Goal: Task Accomplishment & Management: Manage account settings

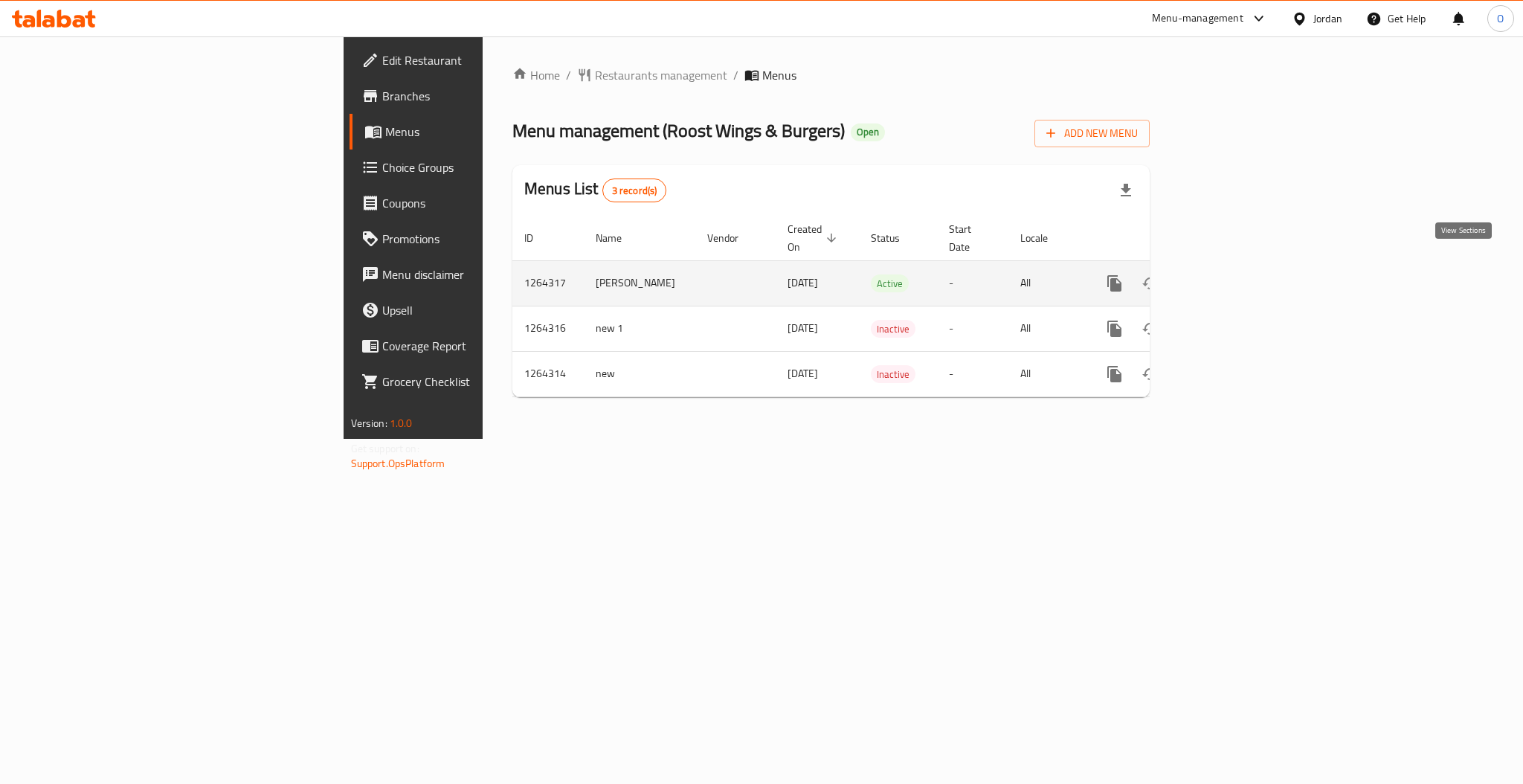
click at [1231, 274] on icon "enhanced table" at bounding box center [1221, 283] width 18 height 18
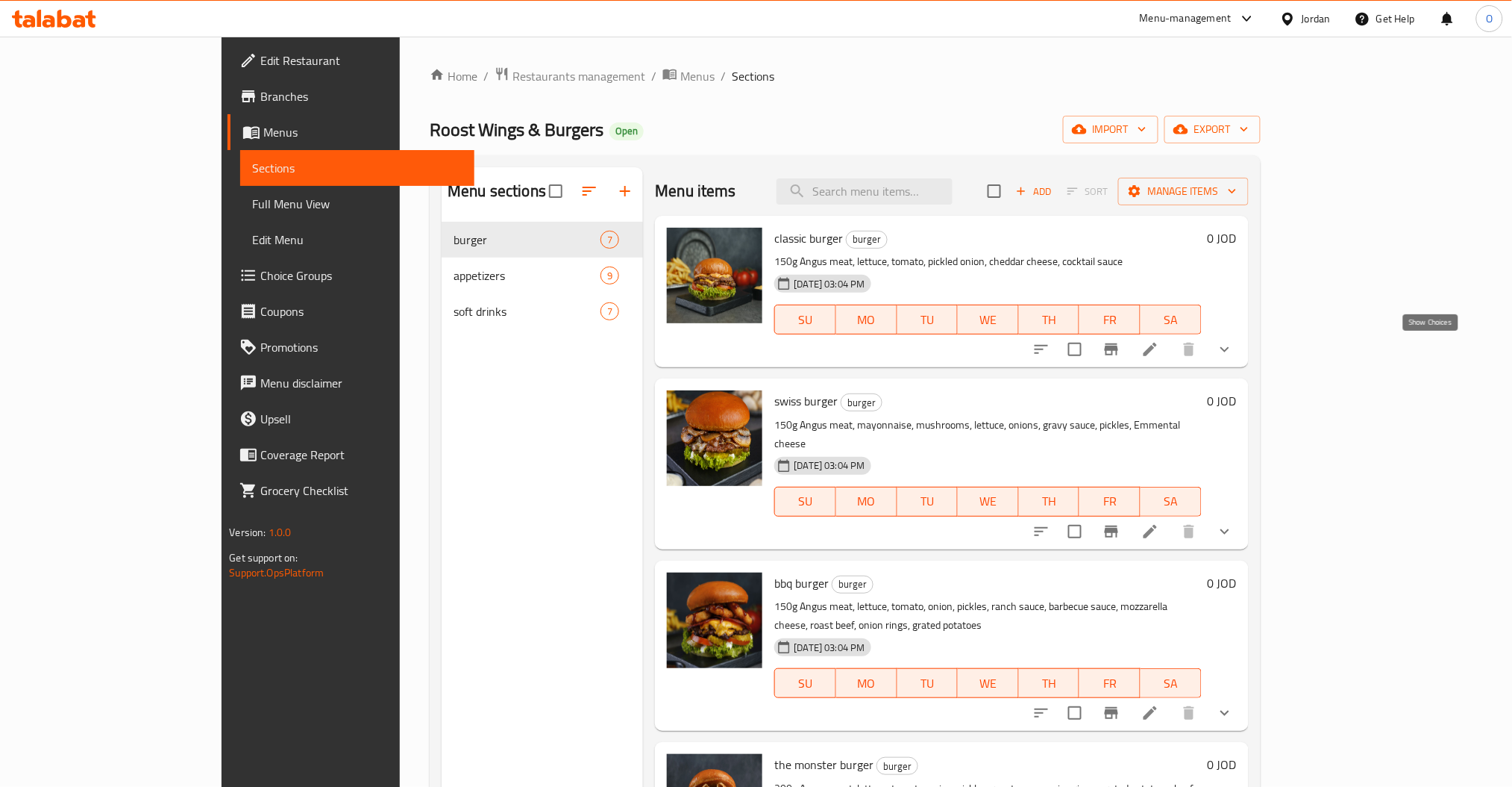
click at [1234, 351] on icon "show more" at bounding box center [1225, 349] width 18 height 18
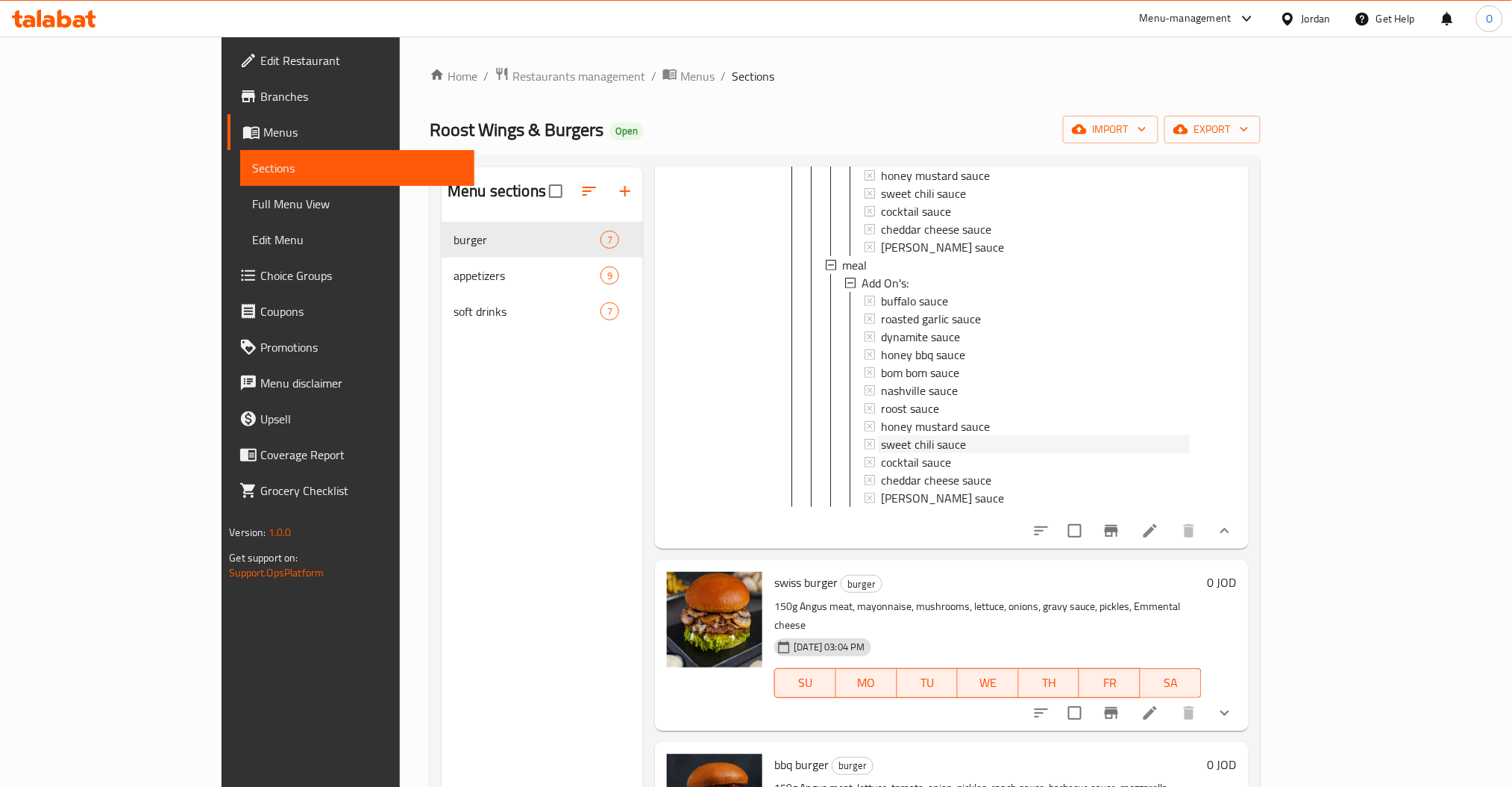
click at [892, 437] on span "sweet chili sauce" at bounding box center [924, 444] width 85 height 18
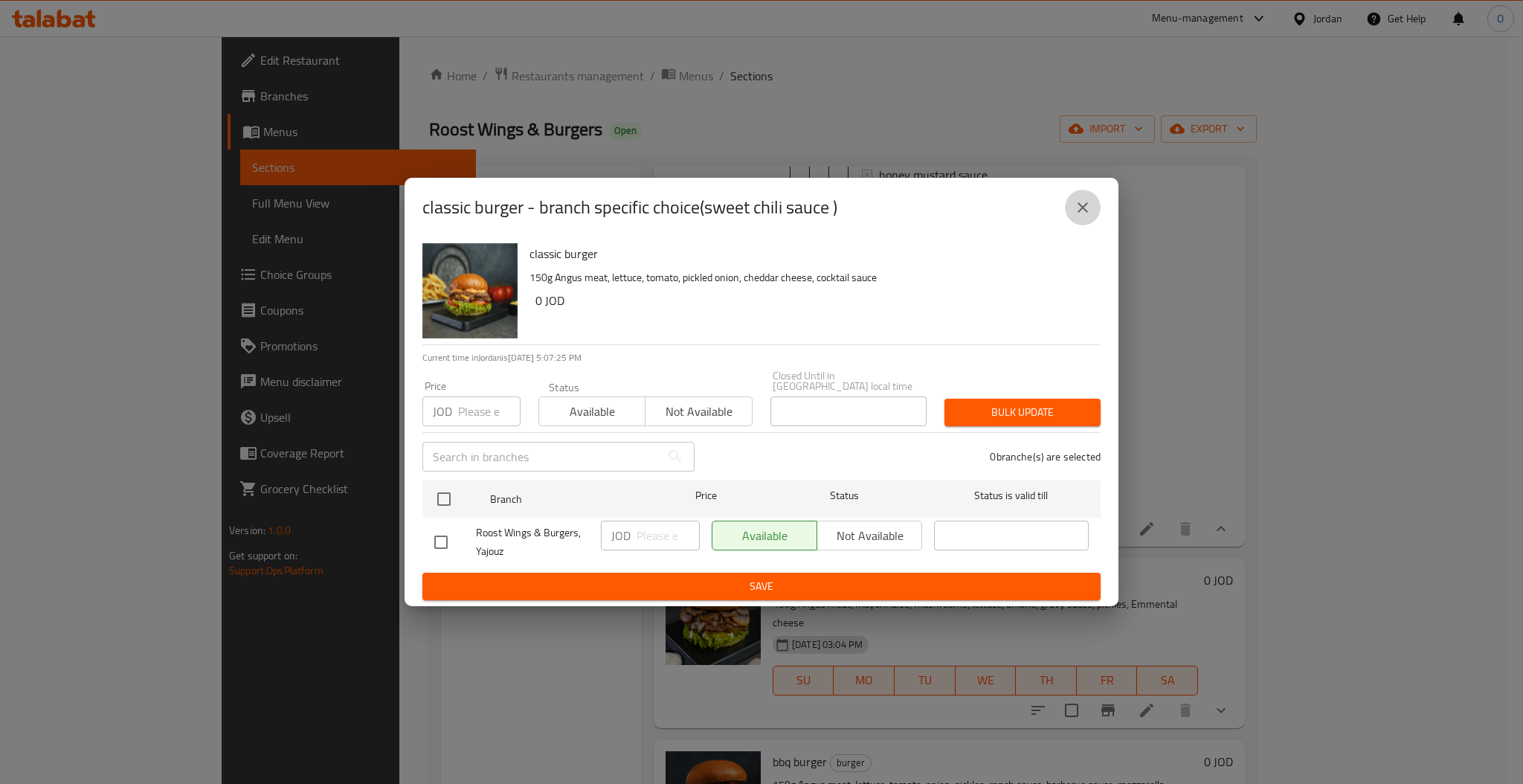
click at [1092, 209] on button "close" at bounding box center [1083, 207] width 36 height 36
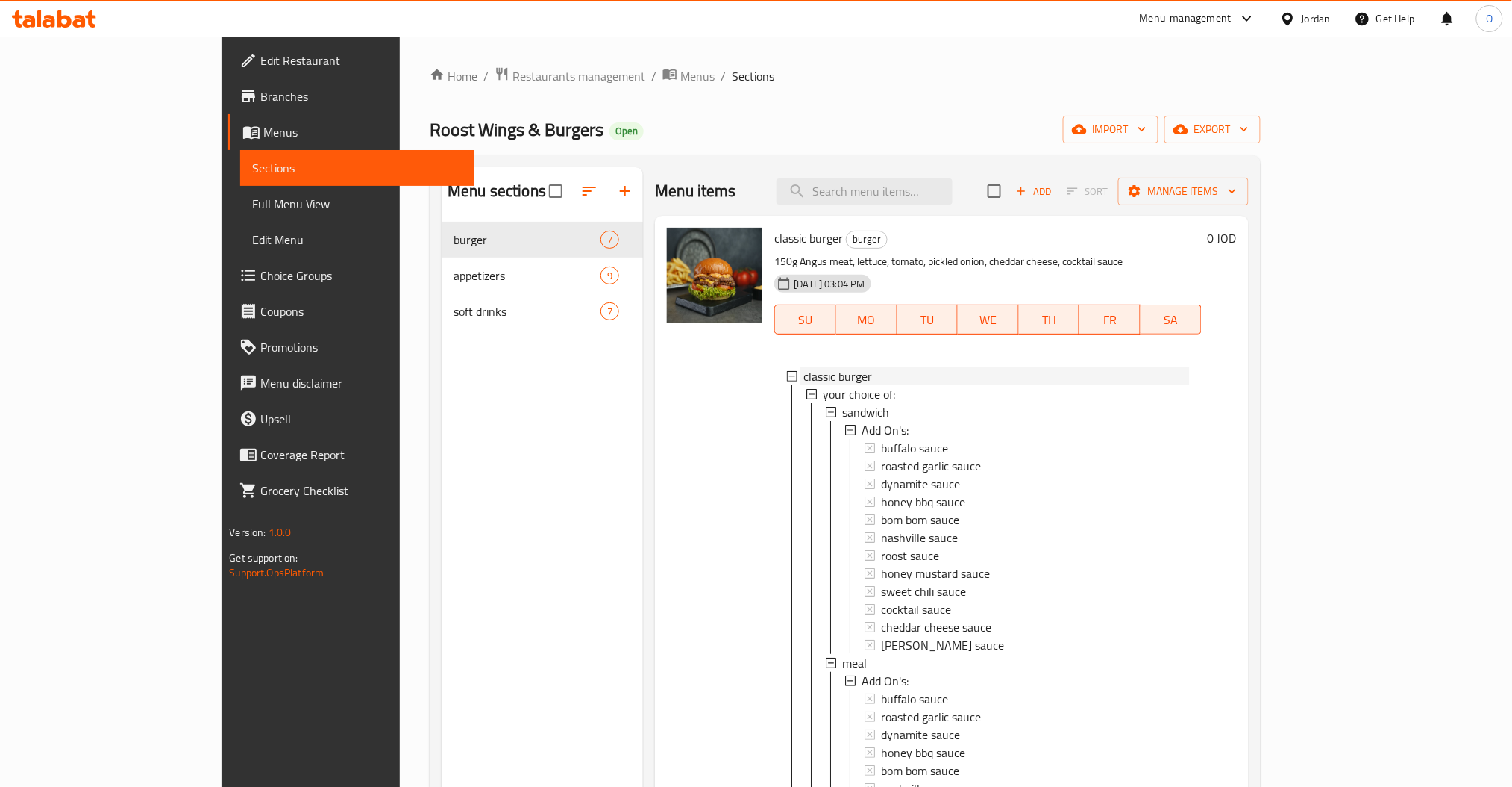
click at [832, 375] on div "classic burger" at bounding box center [997, 376] width 386 height 18
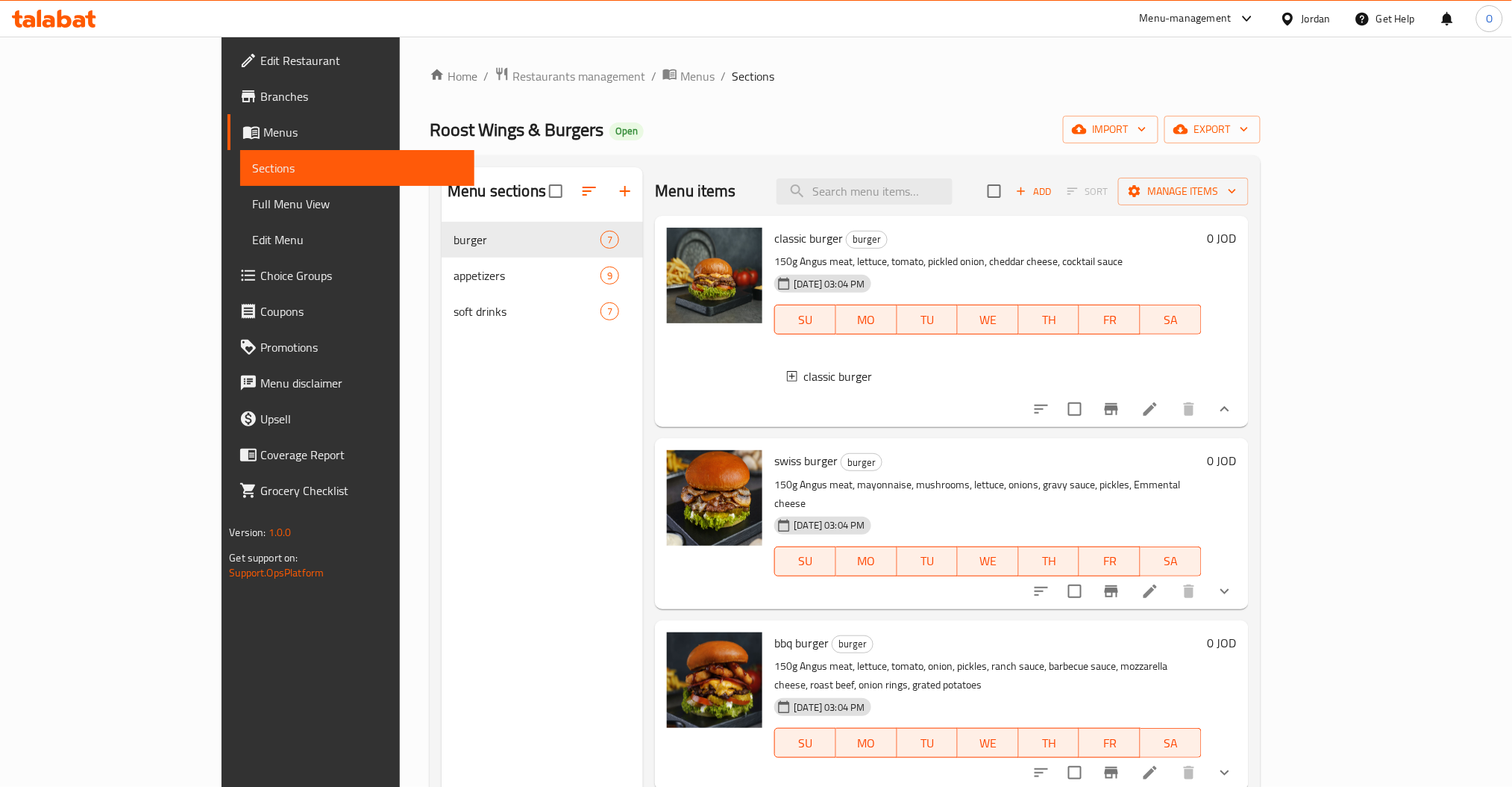
click at [1159, 418] on icon at bounding box center [1150, 409] width 18 height 18
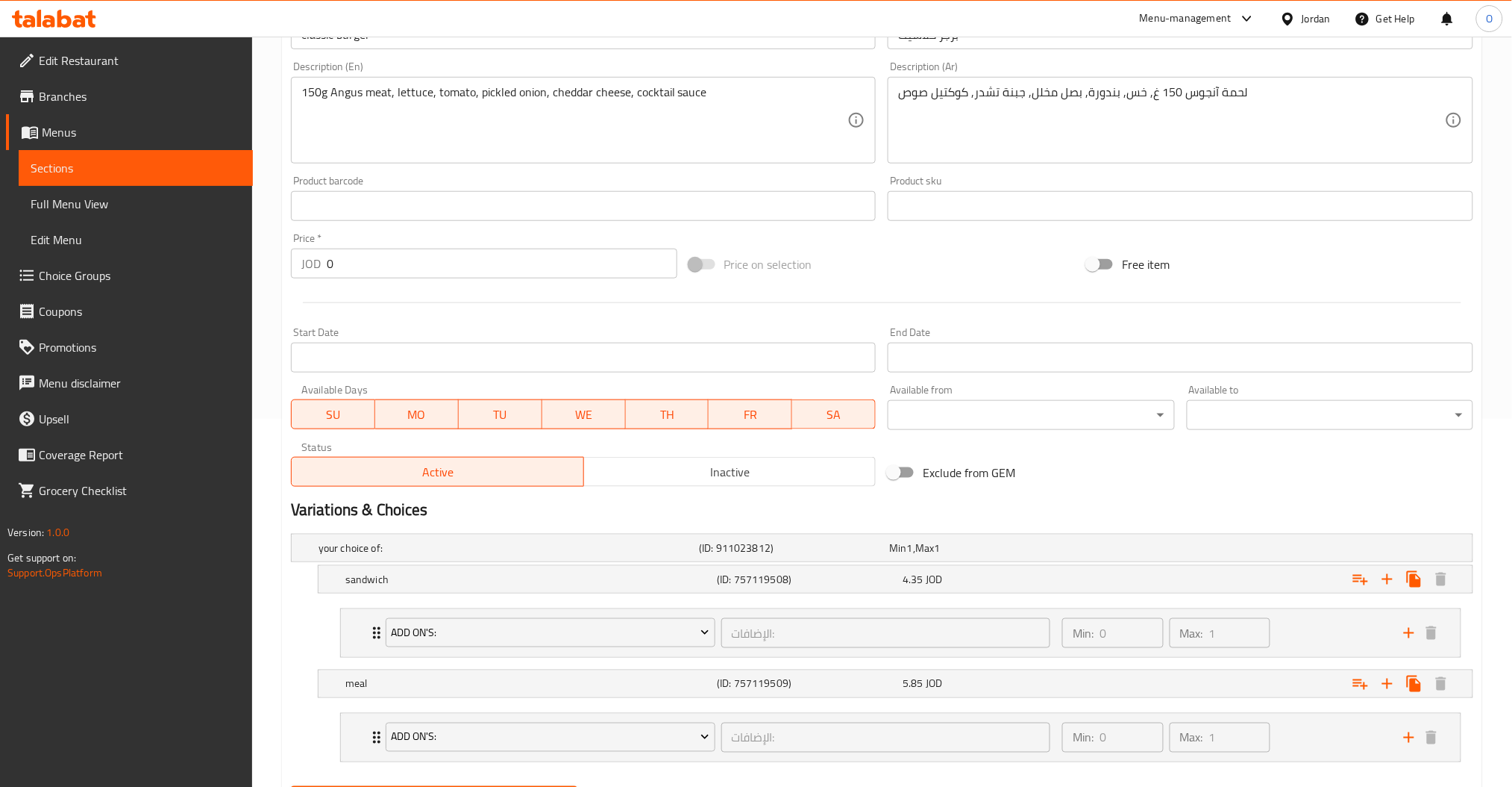
scroll to position [446, 0]
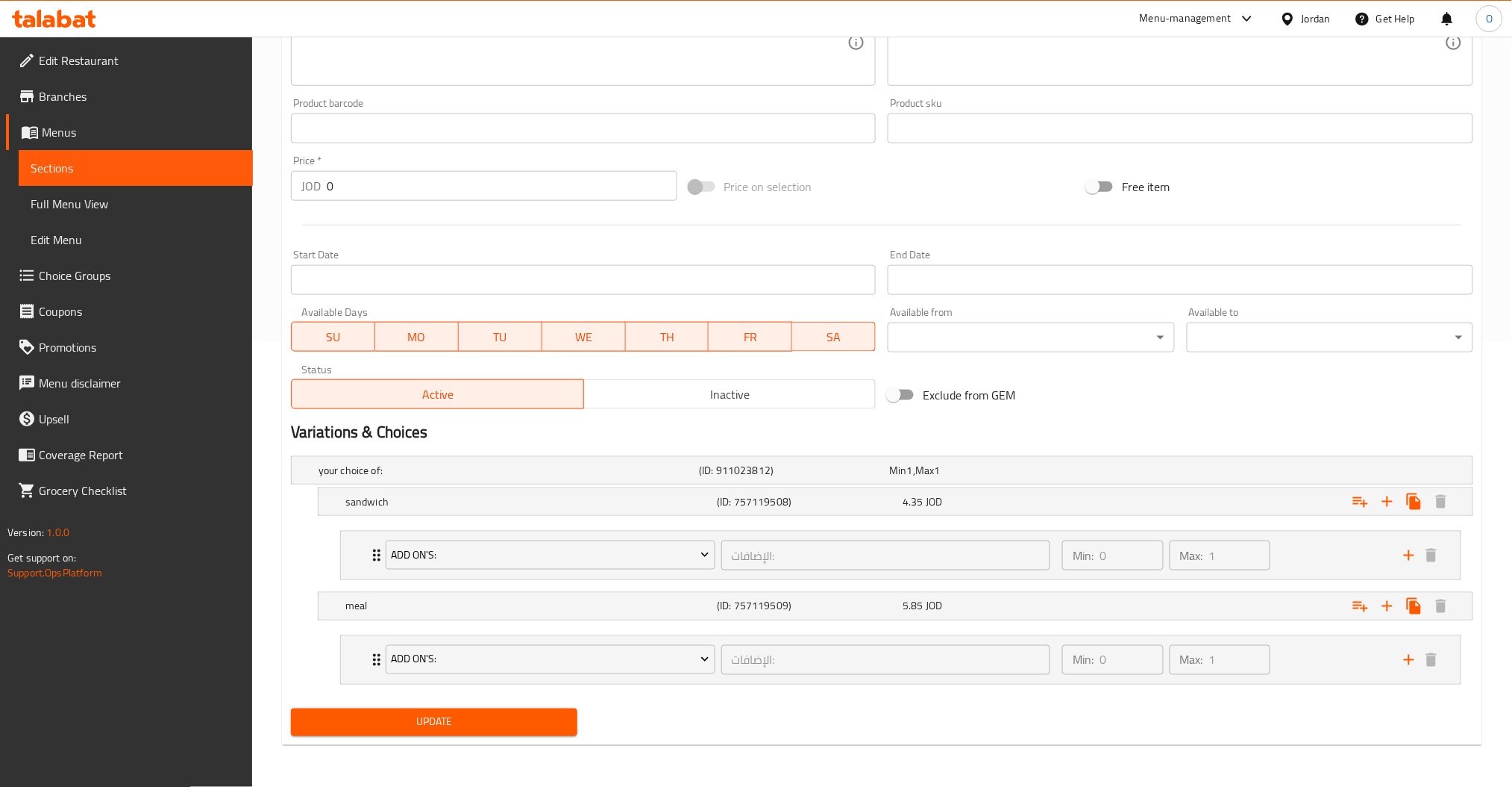
click at [57, 279] on span "Choice Groups" at bounding box center [140, 275] width 202 height 18
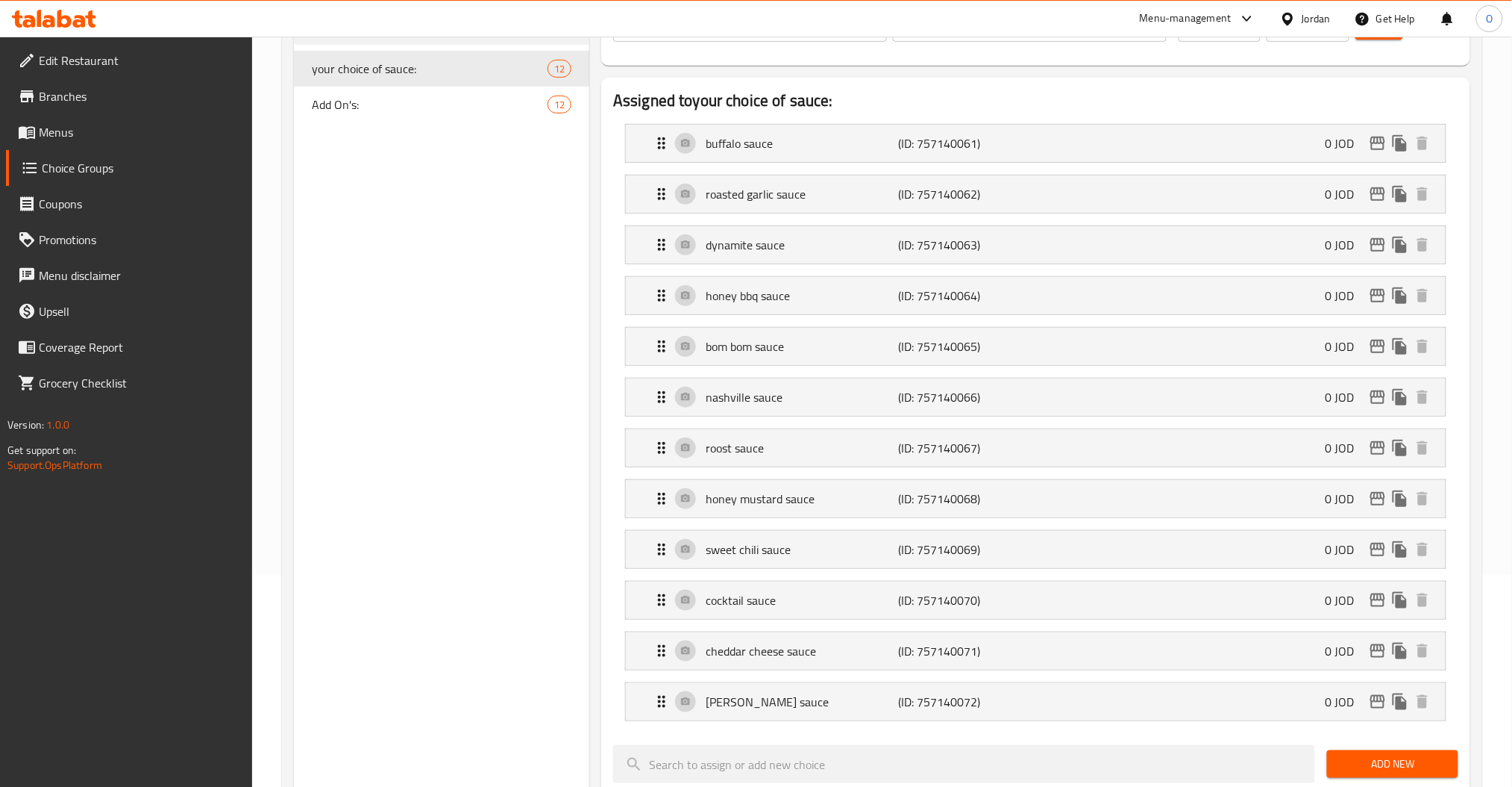
scroll to position [112, 0]
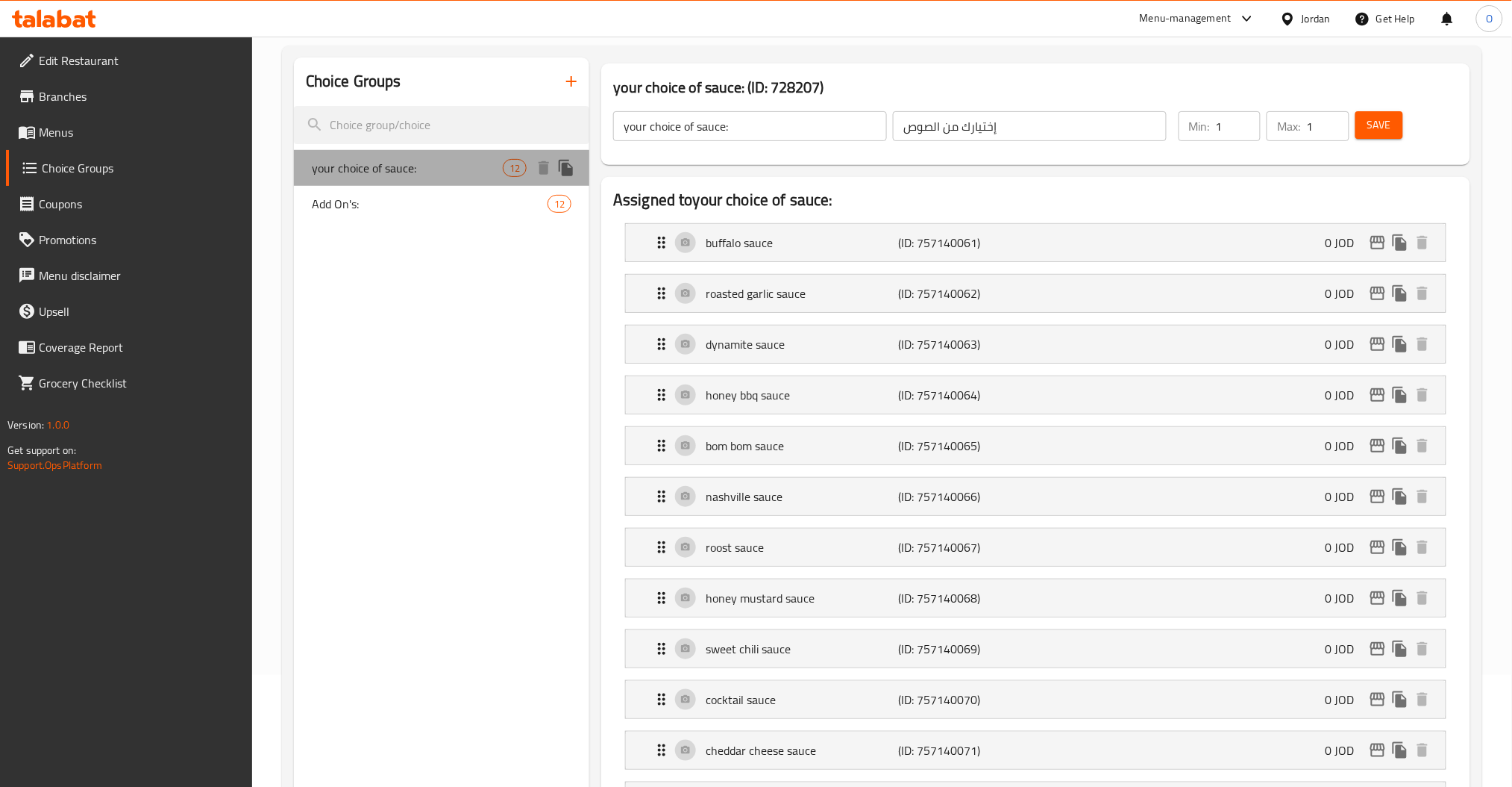
click at [396, 166] on span "your choice of sauce:" at bounding box center [408, 167] width 191 height 18
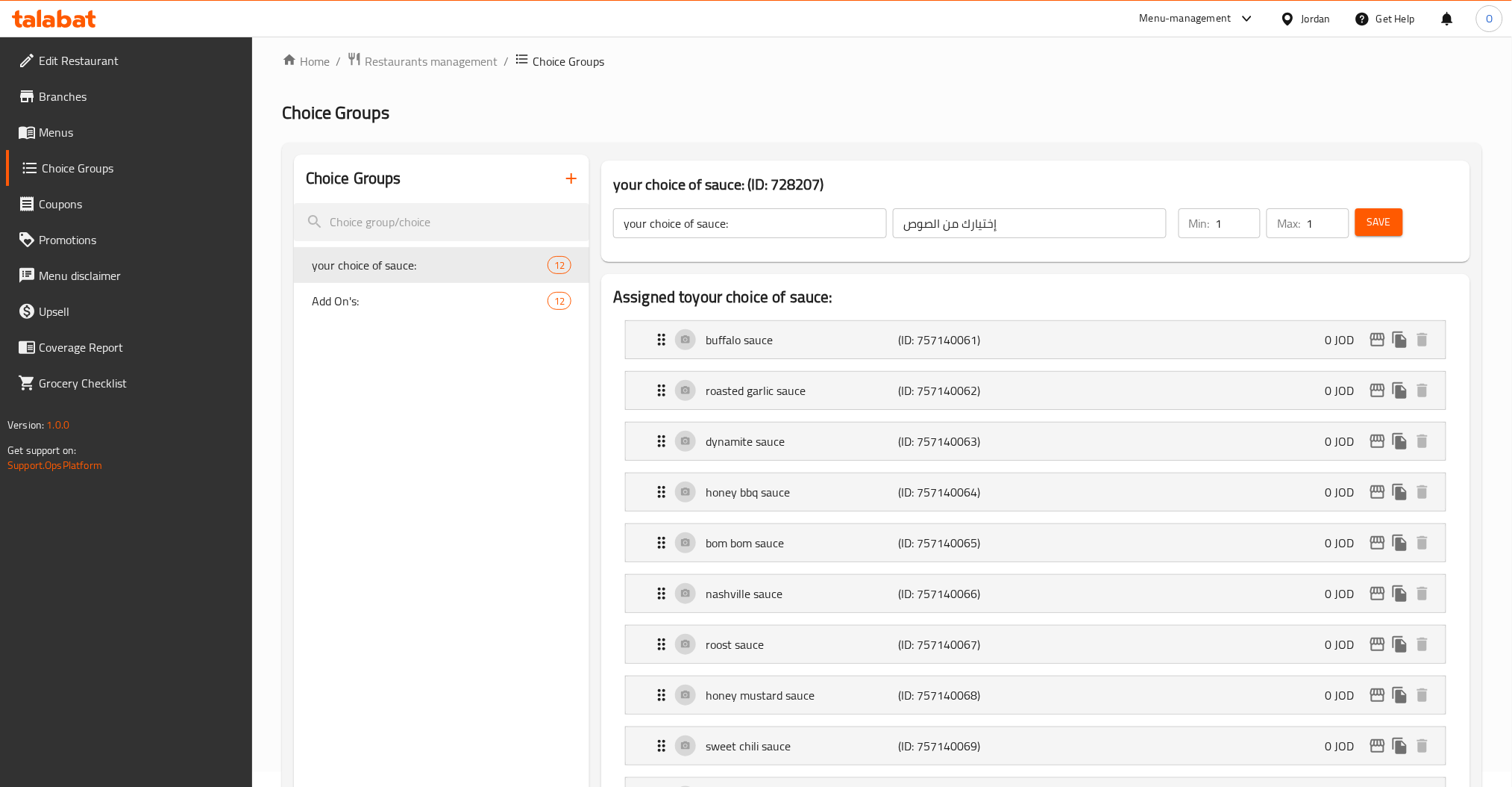
scroll to position [12, 0]
click at [336, 307] on span "Add On's:" at bounding box center [408, 303] width 191 height 18
type input "Add On's:"
type input "الإضافات:"
type input "0"
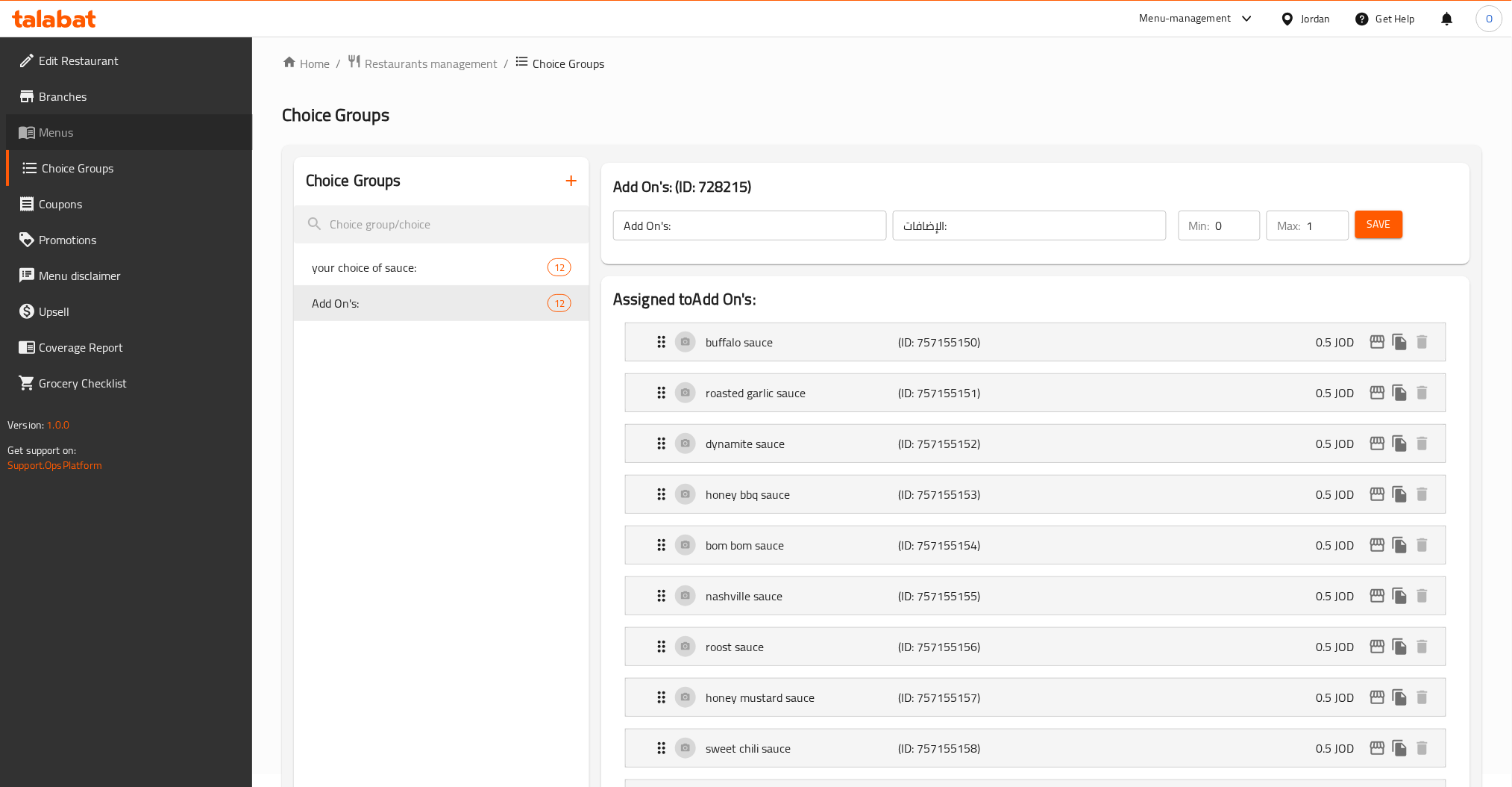
click at [60, 125] on span "Menus" at bounding box center [140, 131] width 202 height 18
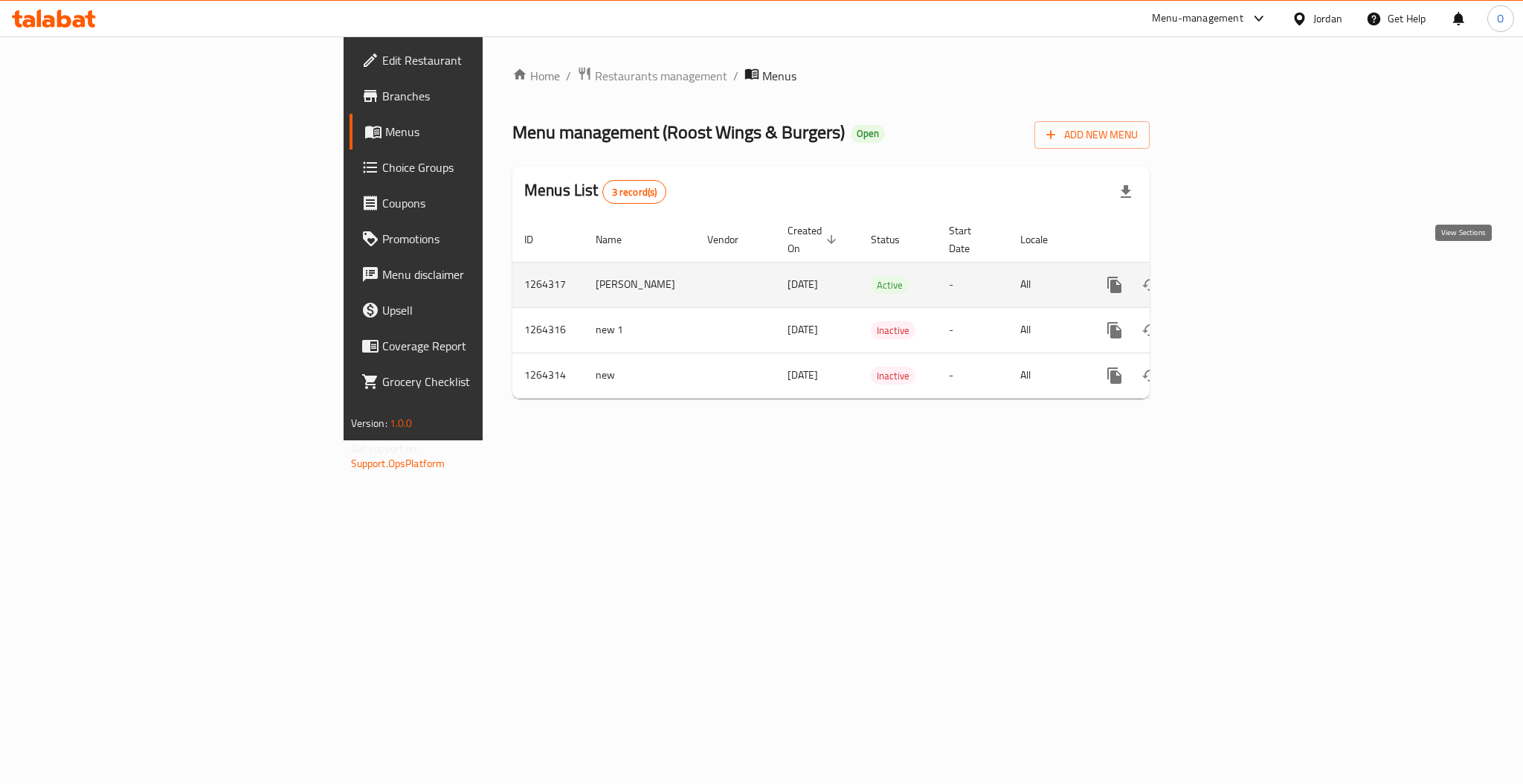
click at [1239, 273] on link "enhanced table" at bounding box center [1221, 285] width 36 height 36
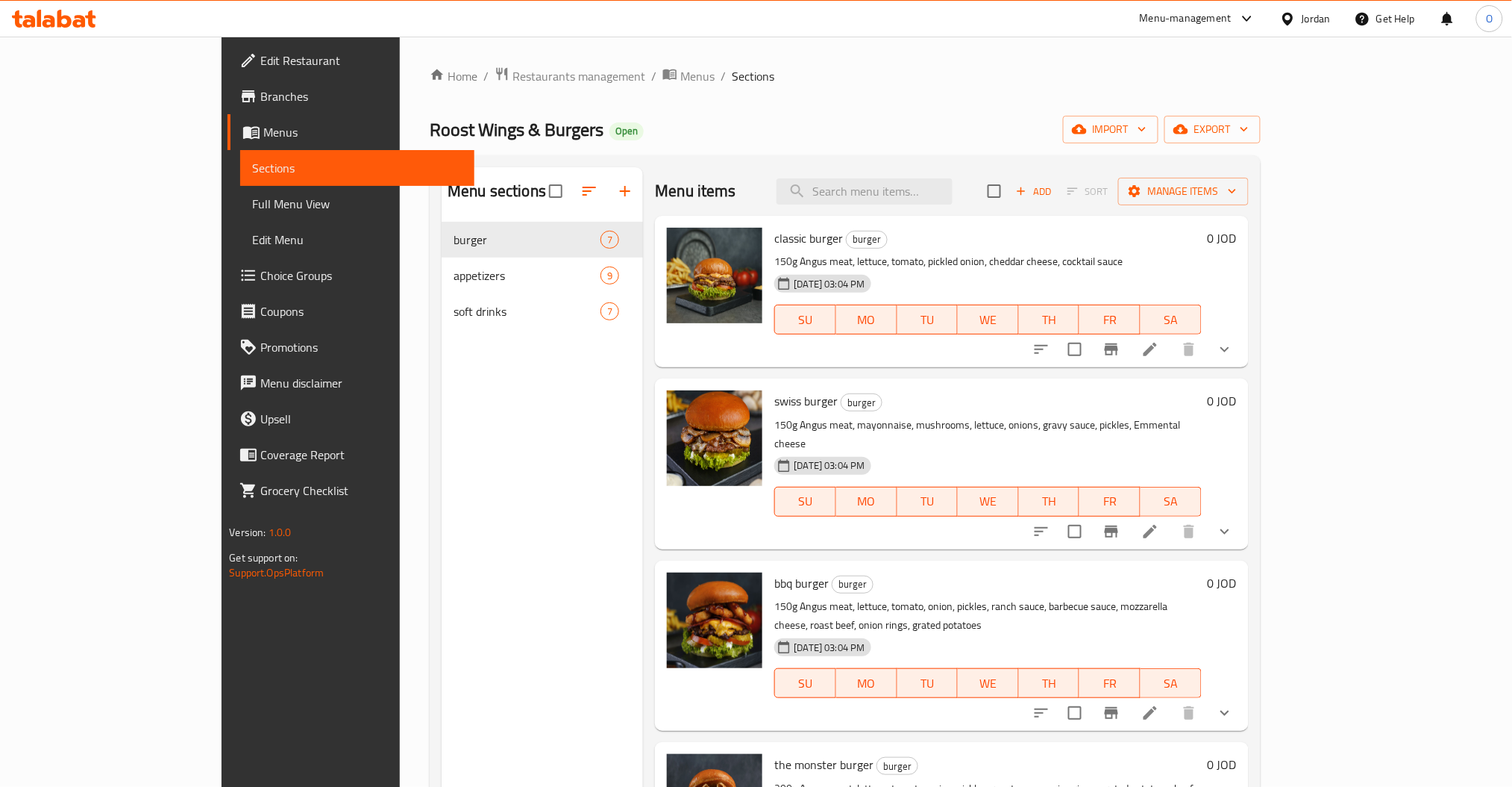
click at [1172, 341] on li at bounding box center [1151, 349] width 42 height 26
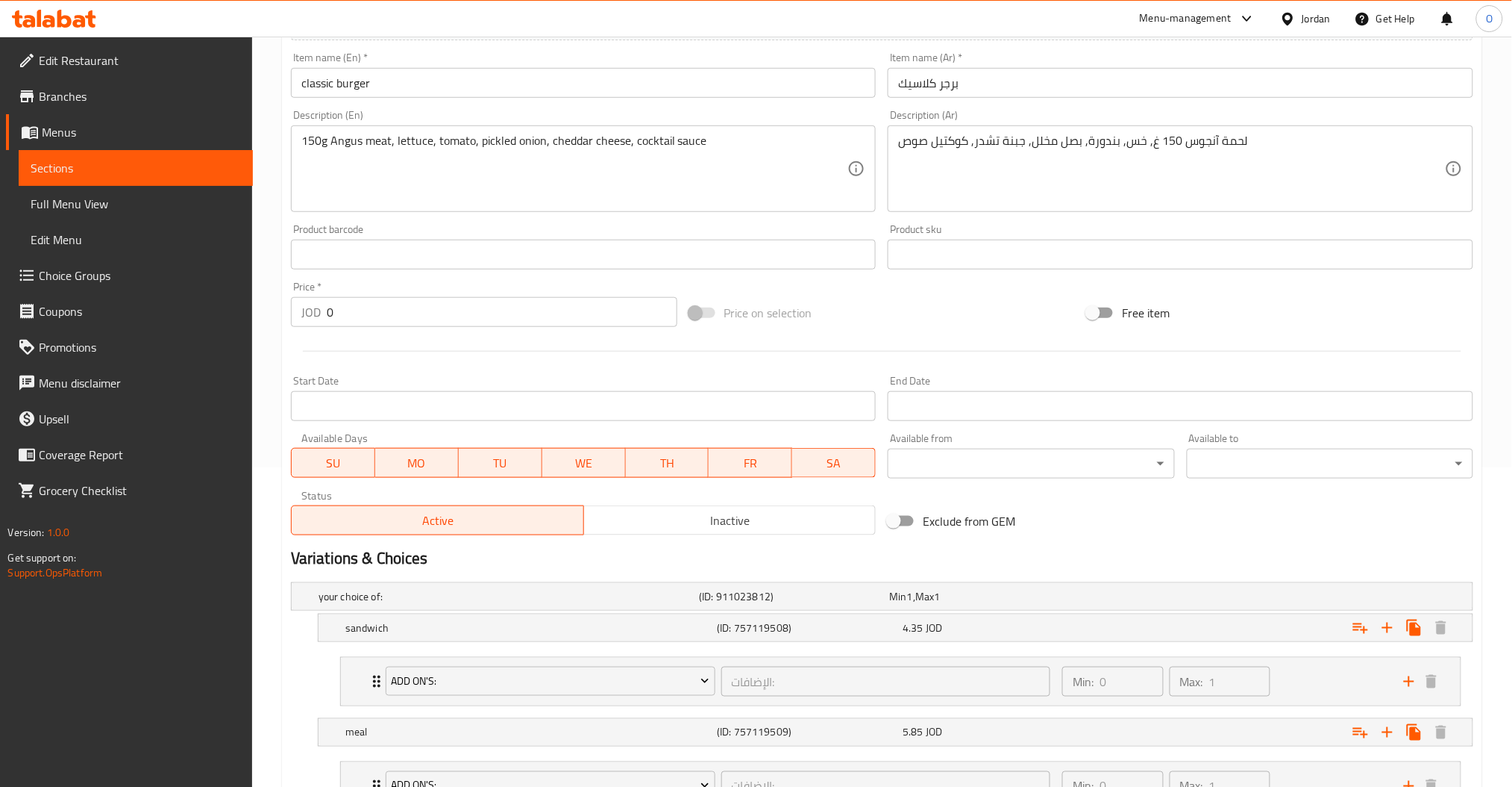
scroll to position [446, 0]
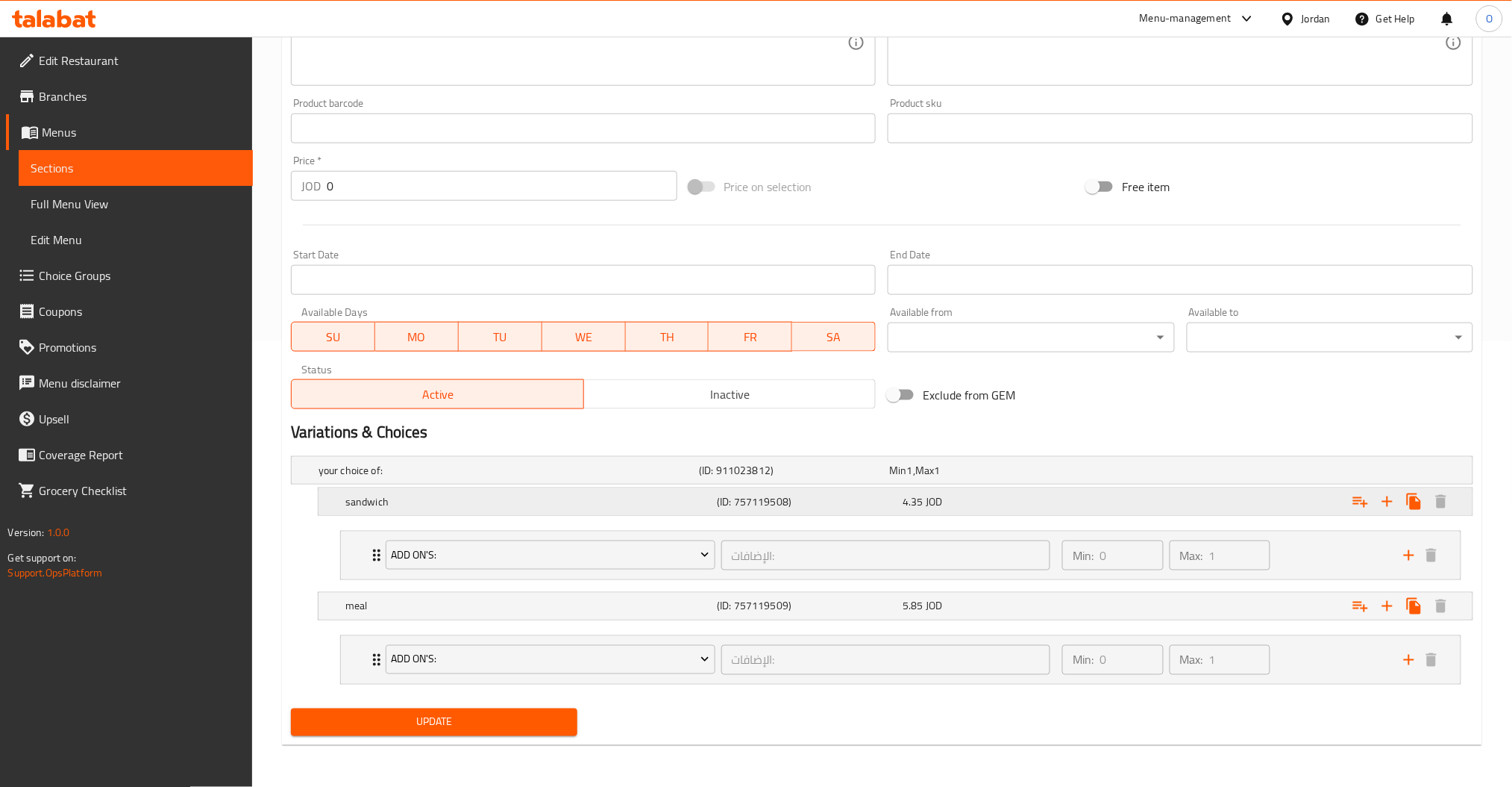
click at [761, 507] on h5 "(ID: 757119508)" at bounding box center [807, 501] width 180 height 15
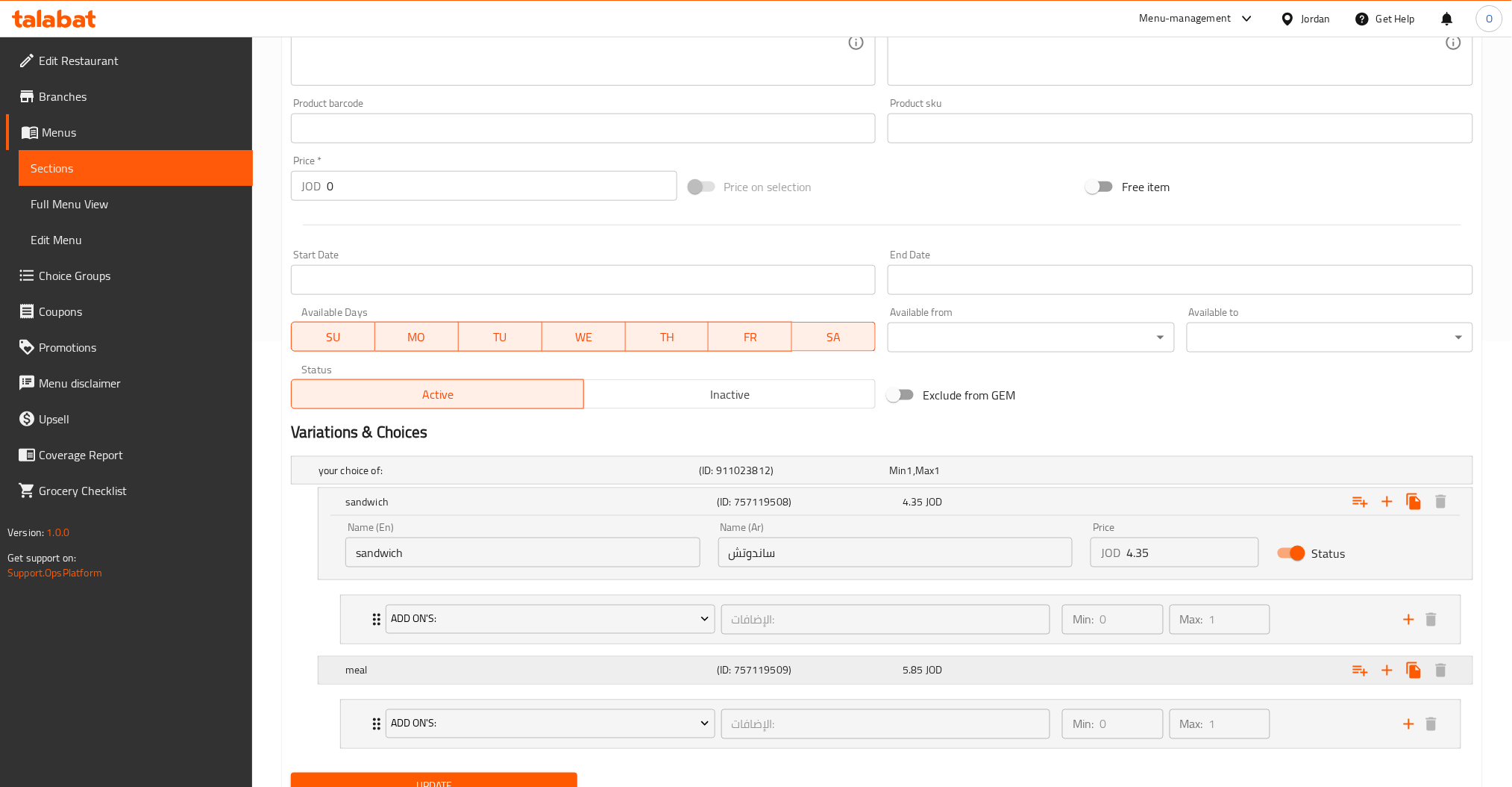
click at [861, 654] on div "meal (ID: 757119509) 5.85 JOD" at bounding box center [900, 670] width 1116 height 33
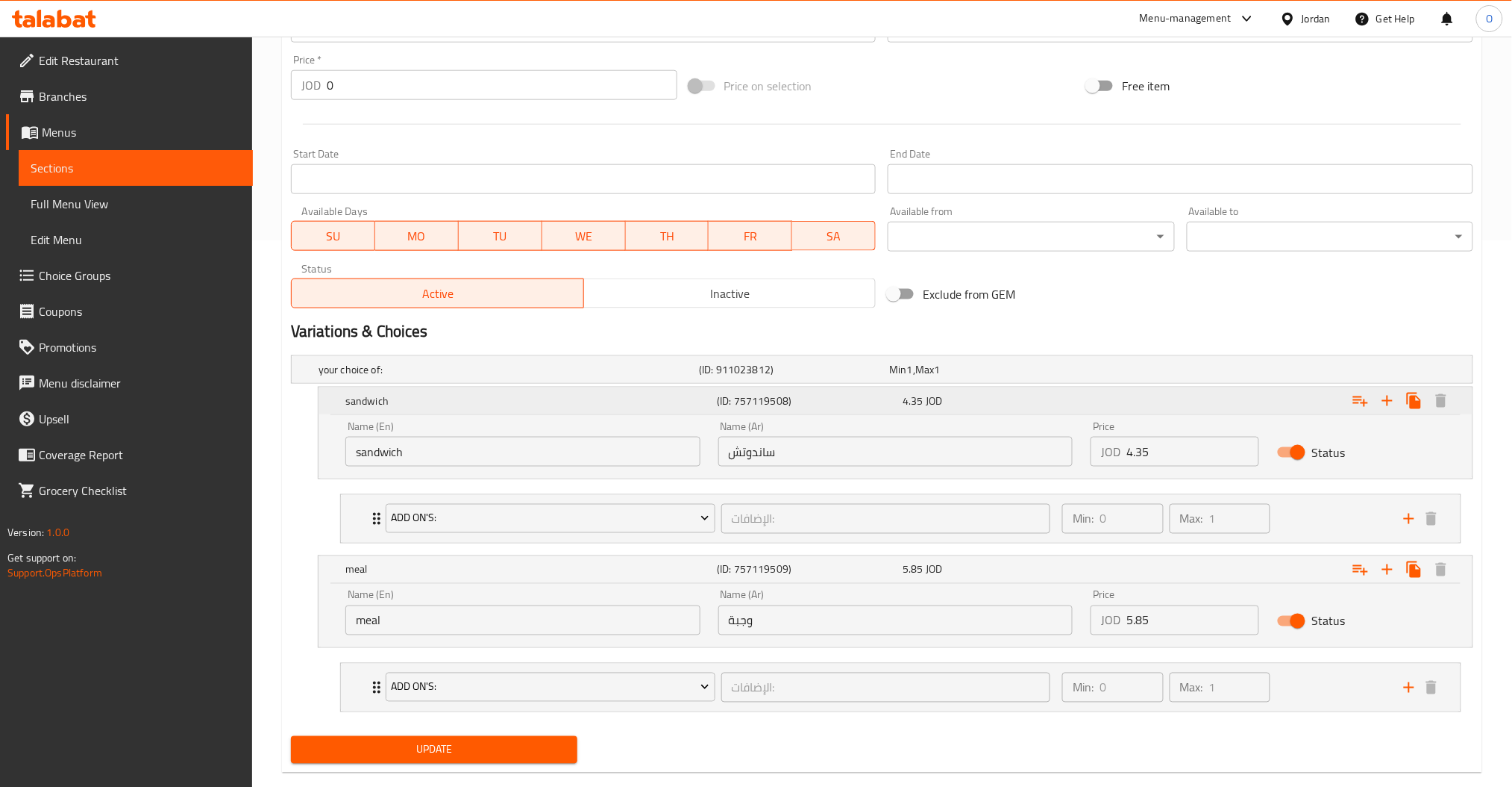
scroll to position [574, 0]
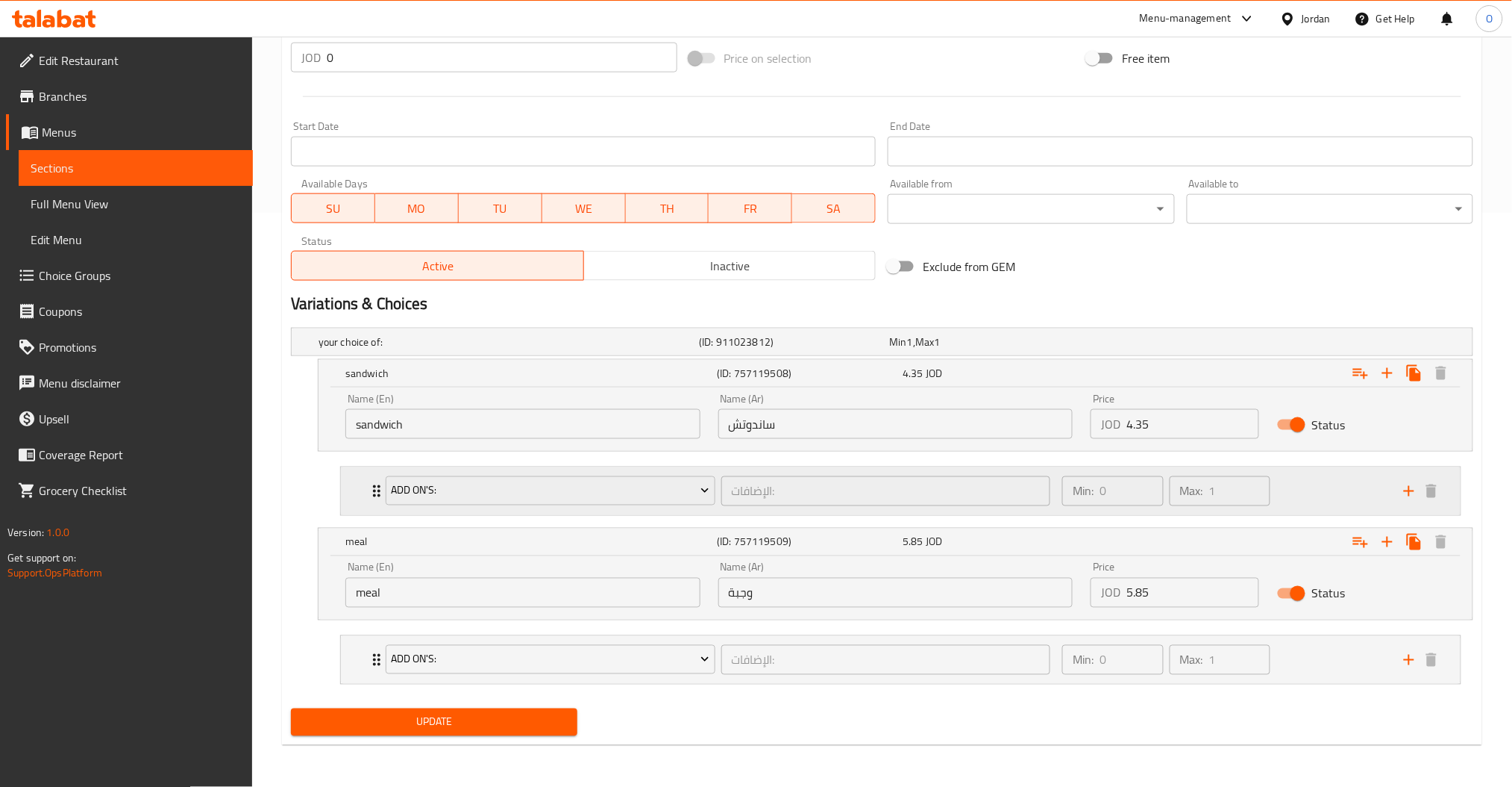
click at [1331, 482] on div "Min: 0 ​ Max: 1 ​" at bounding box center [1224, 491] width 341 height 47
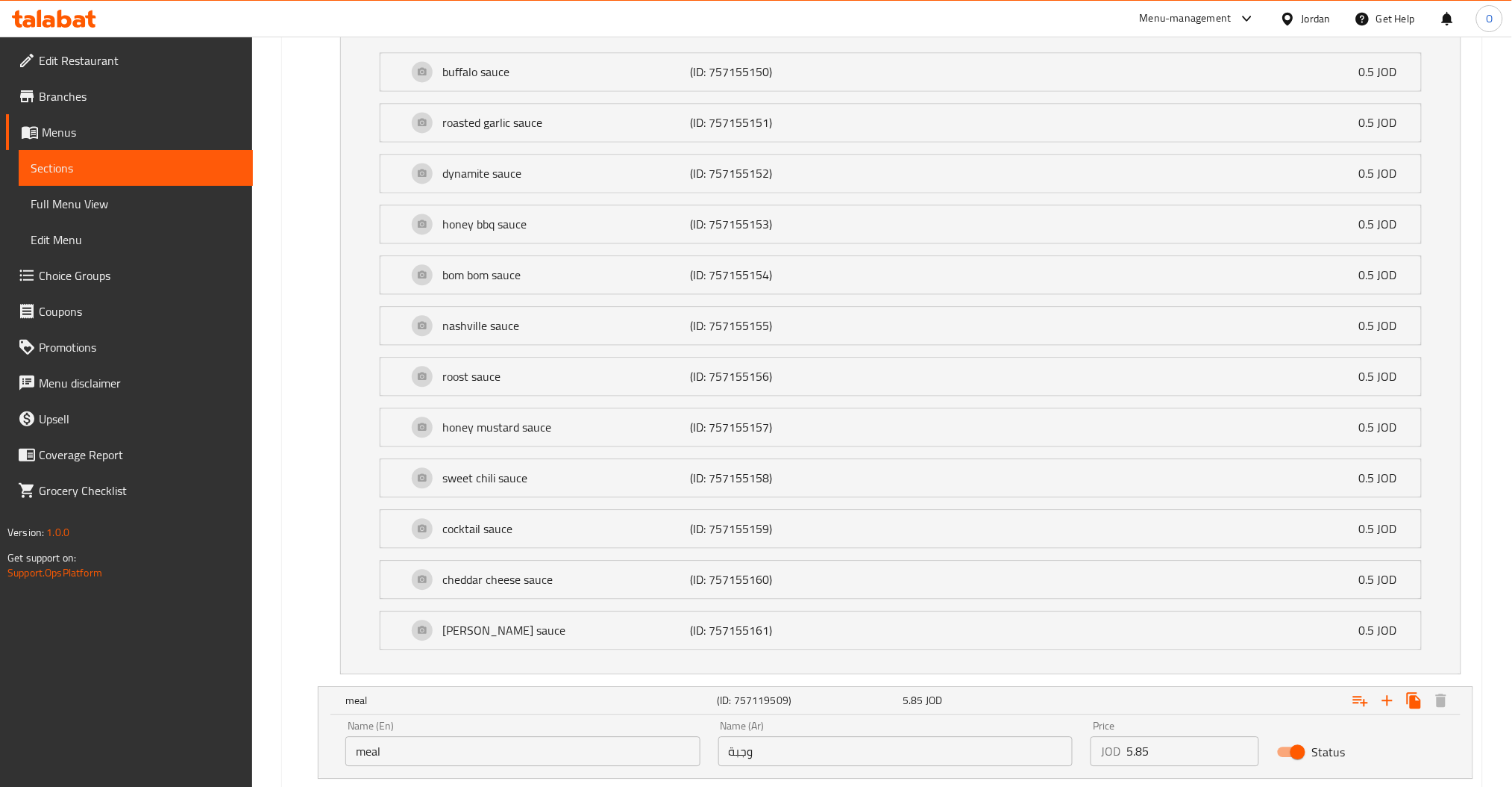
scroll to position [1215, 0]
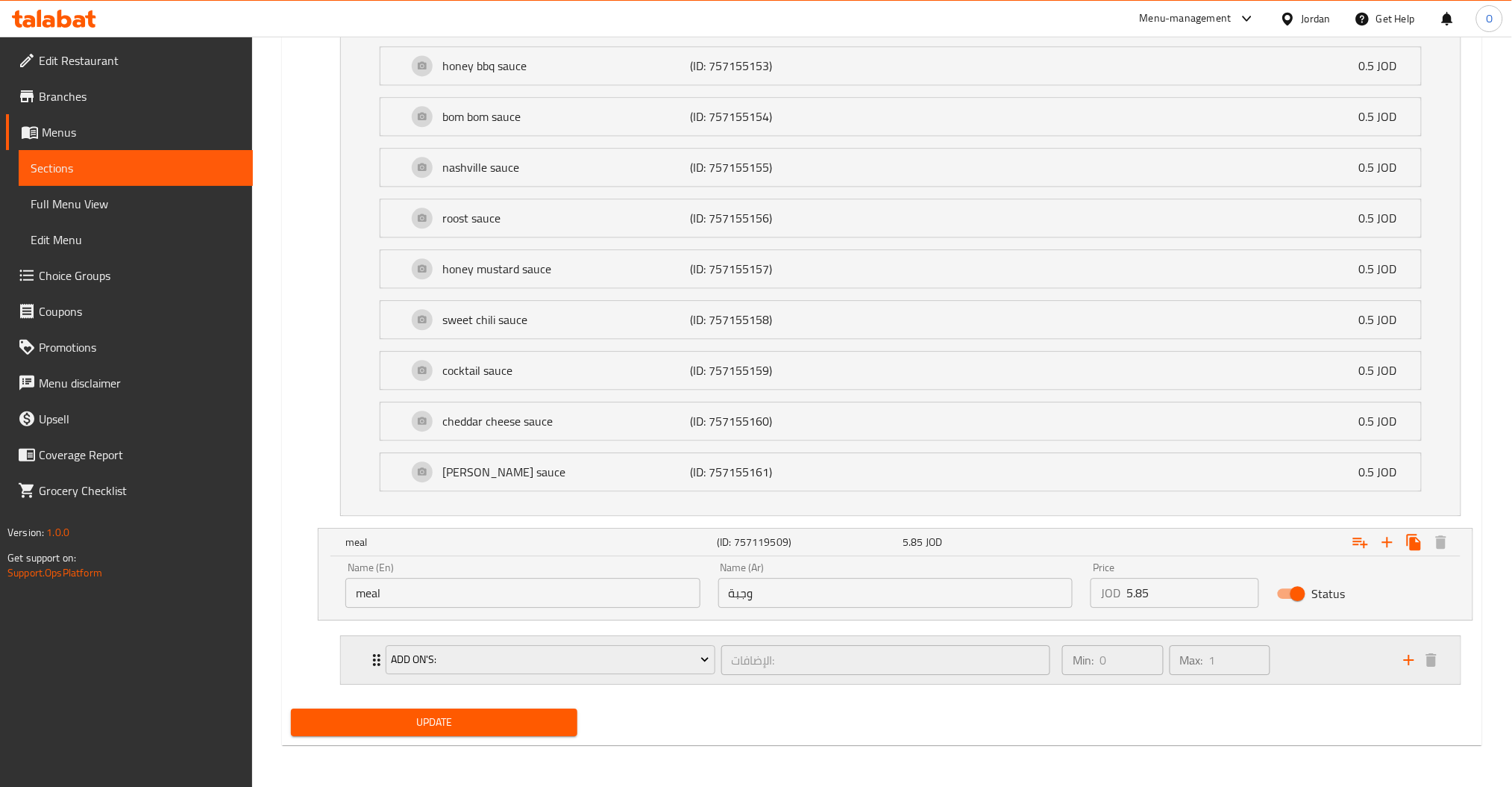
click at [1316, 667] on div "Min: 0 ​ Max: 1 ​" at bounding box center [1224, 659] width 341 height 47
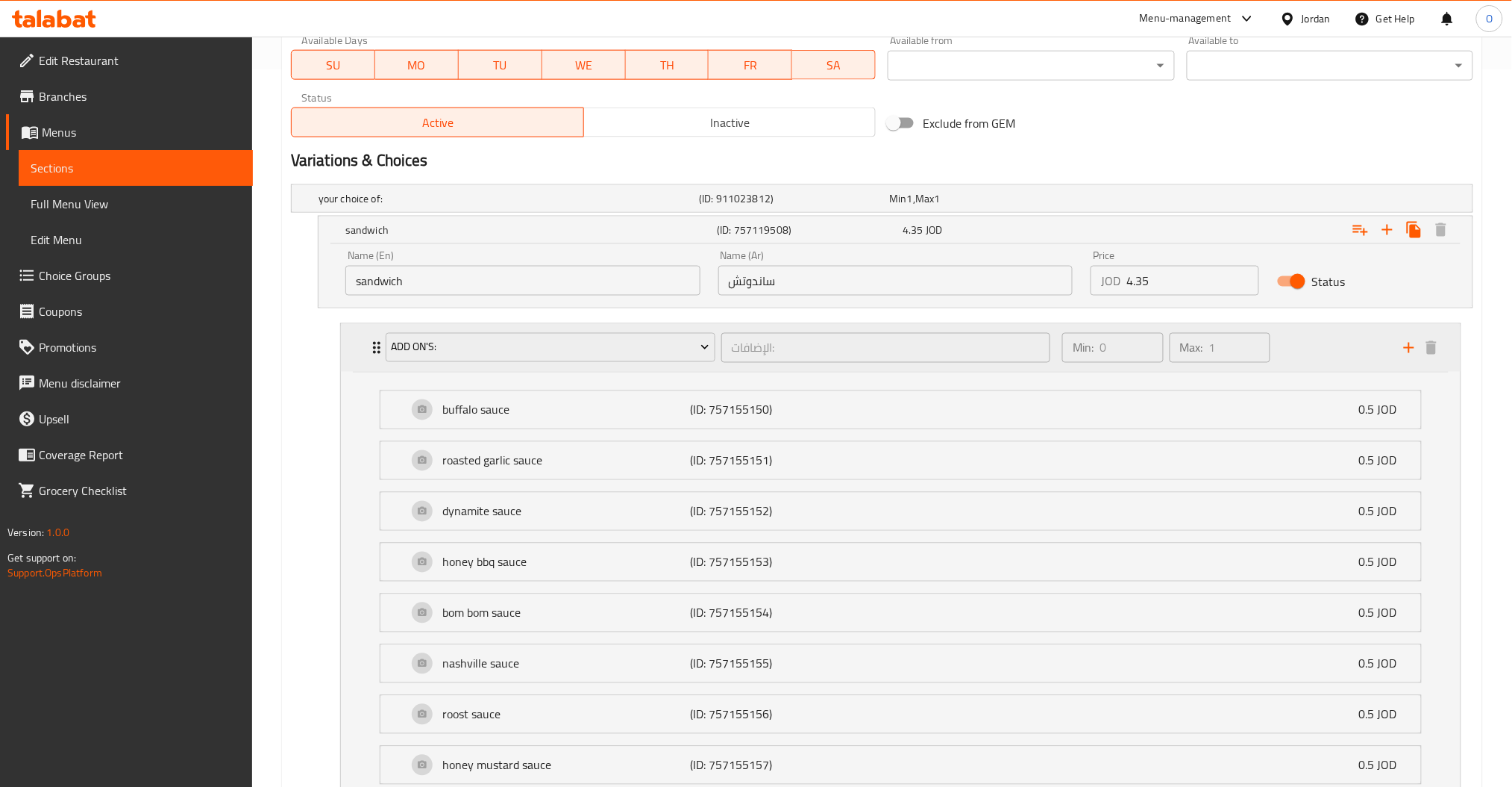
scroll to position [0, 0]
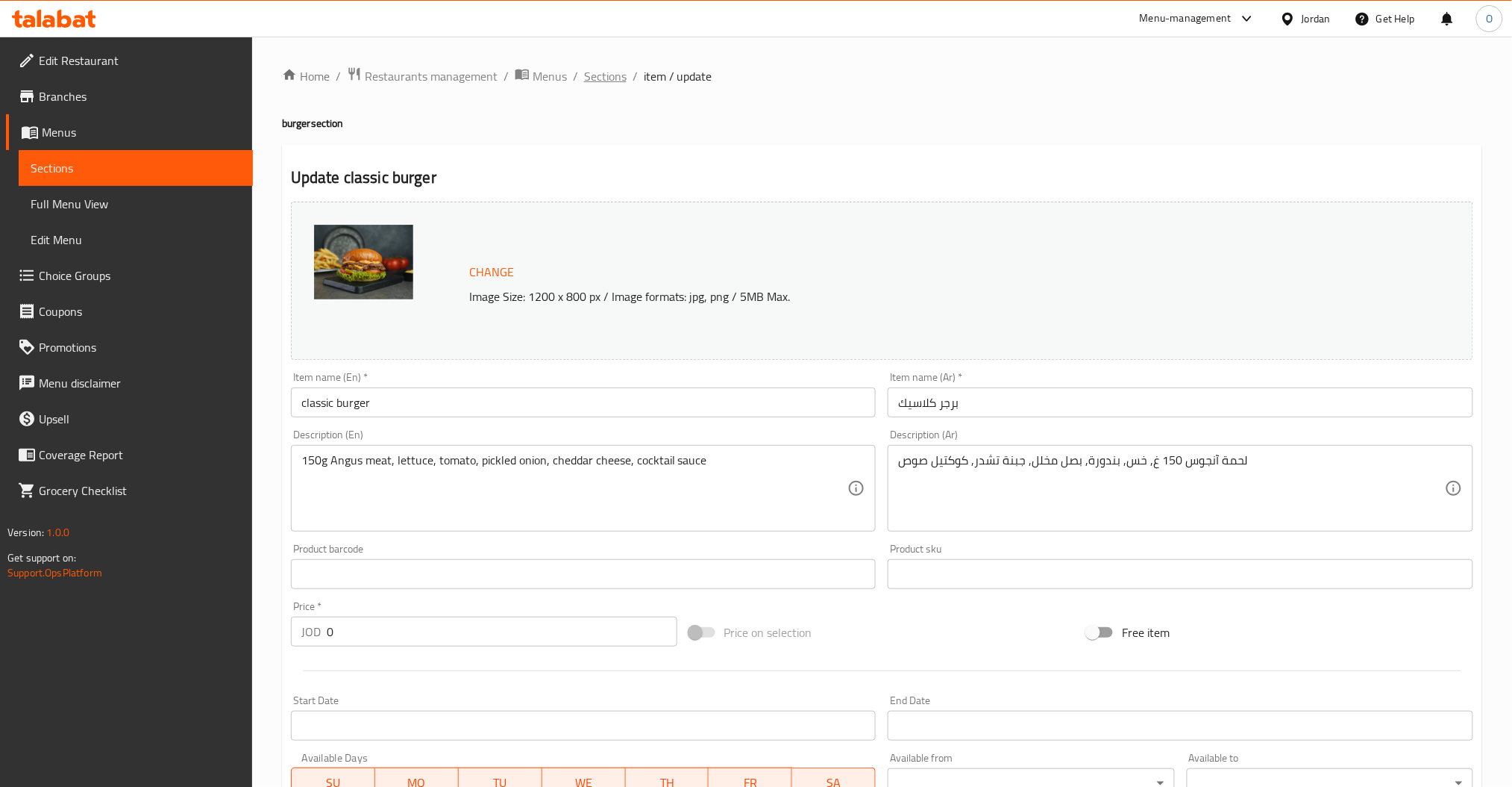
click at [610, 71] on span "Sections" at bounding box center [605, 76] width 43 height 18
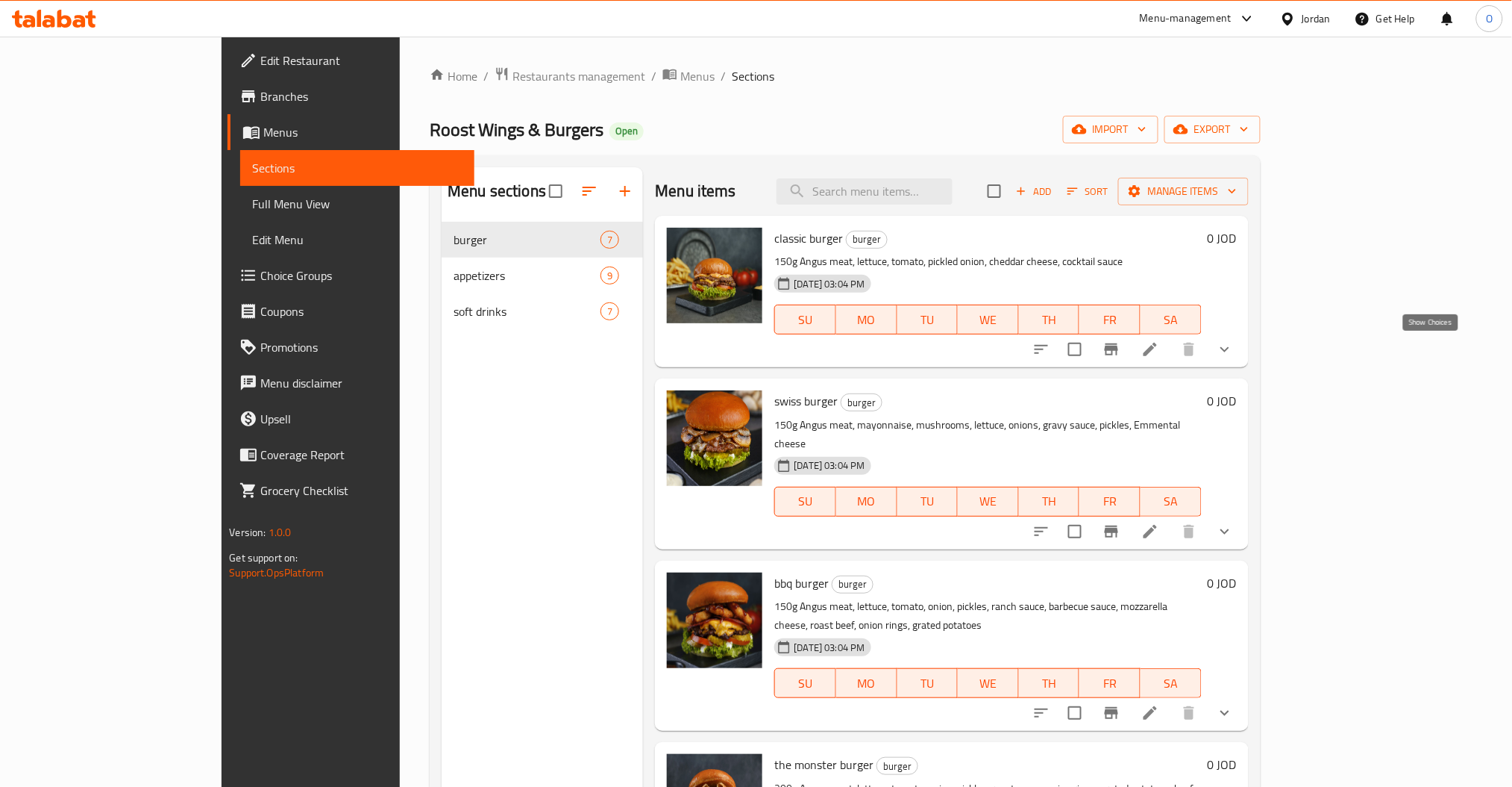
click at [1234, 356] on icon "show more" at bounding box center [1225, 349] width 18 height 18
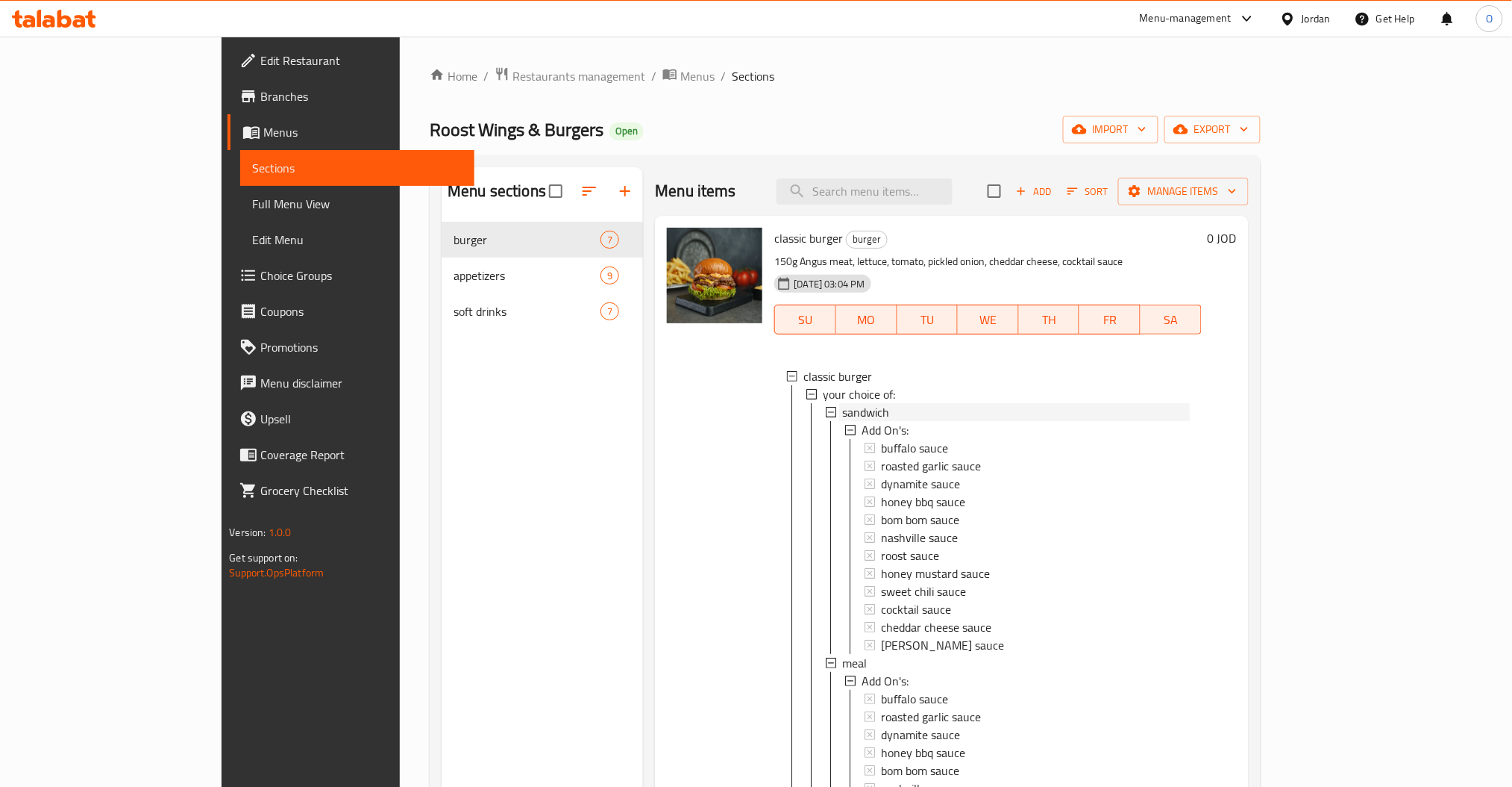
click at [875, 411] on div "sandwich" at bounding box center [1016, 411] width 347 height 18
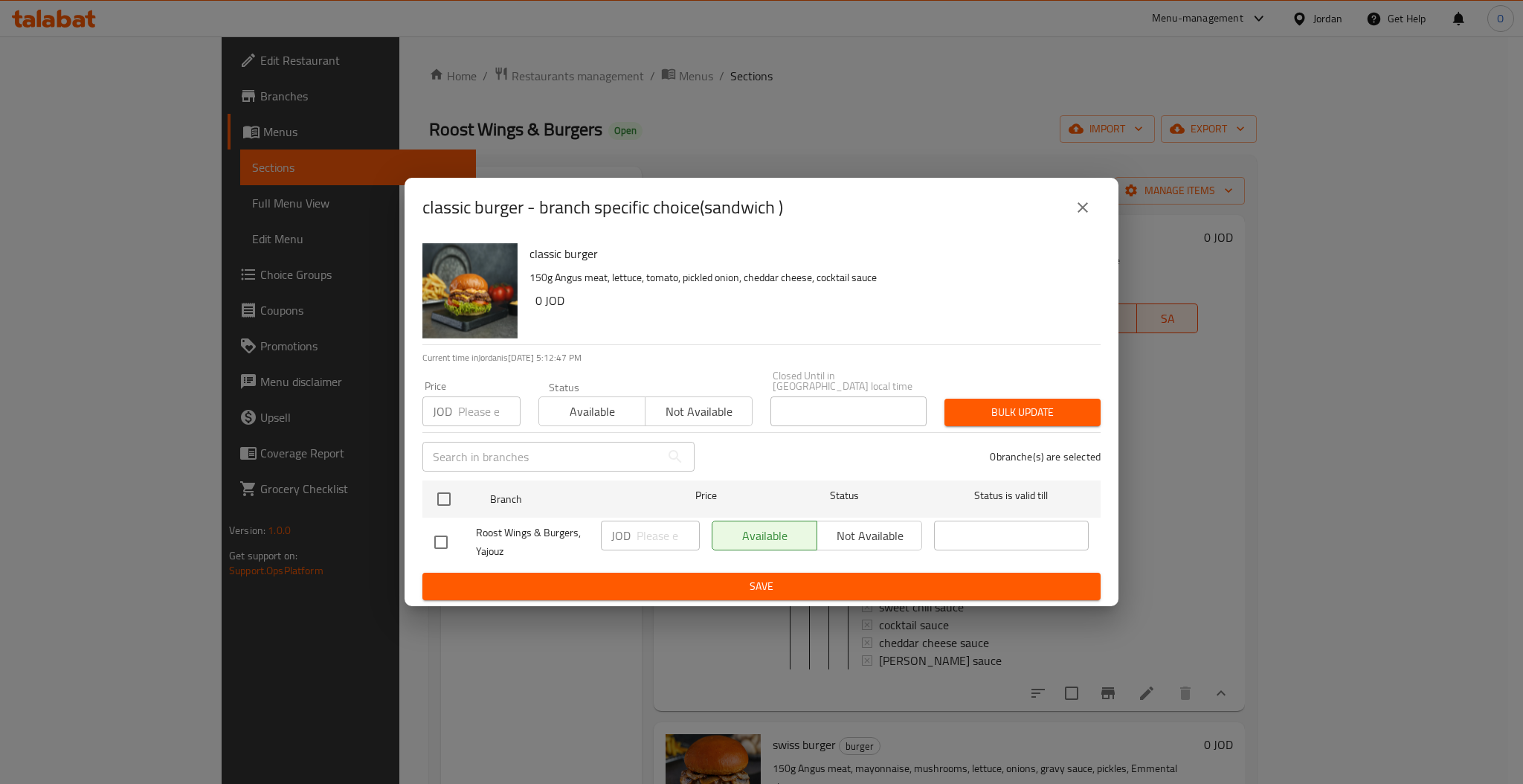
click at [1075, 213] on icon "close" at bounding box center [1082, 207] width 18 height 18
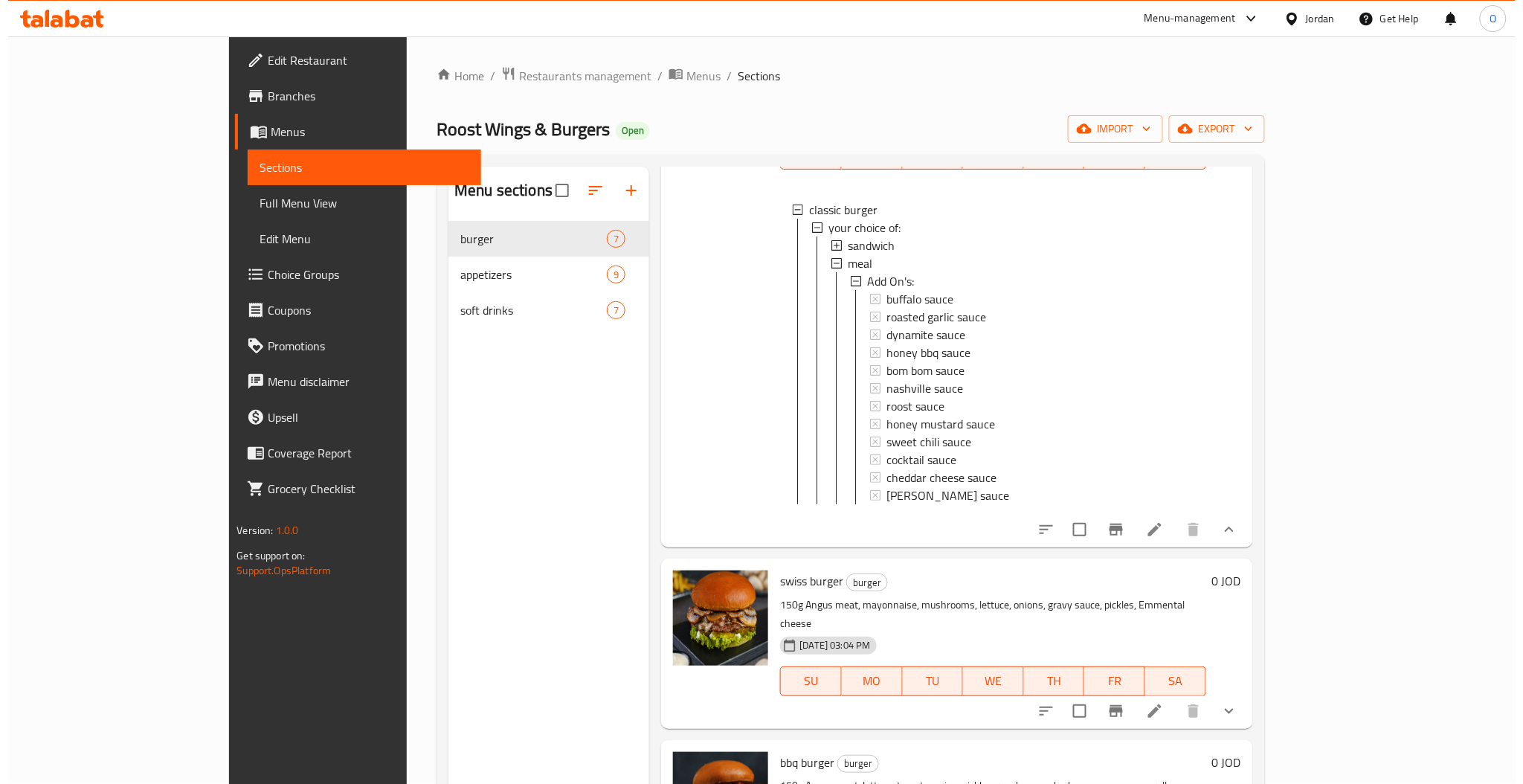
scroll to position [198, 0]
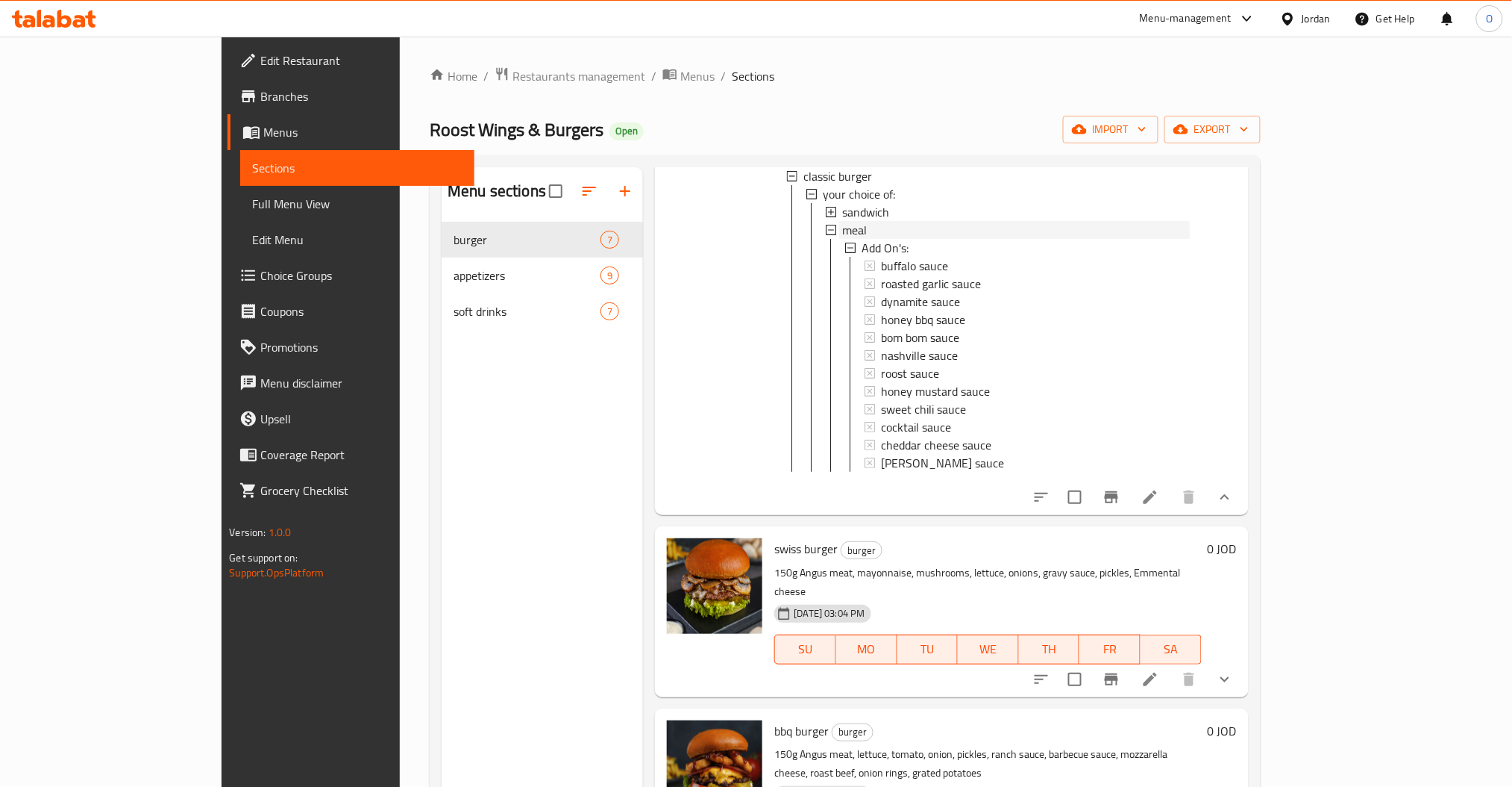
click at [843, 234] on span "meal" at bounding box center [855, 230] width 25 height 18
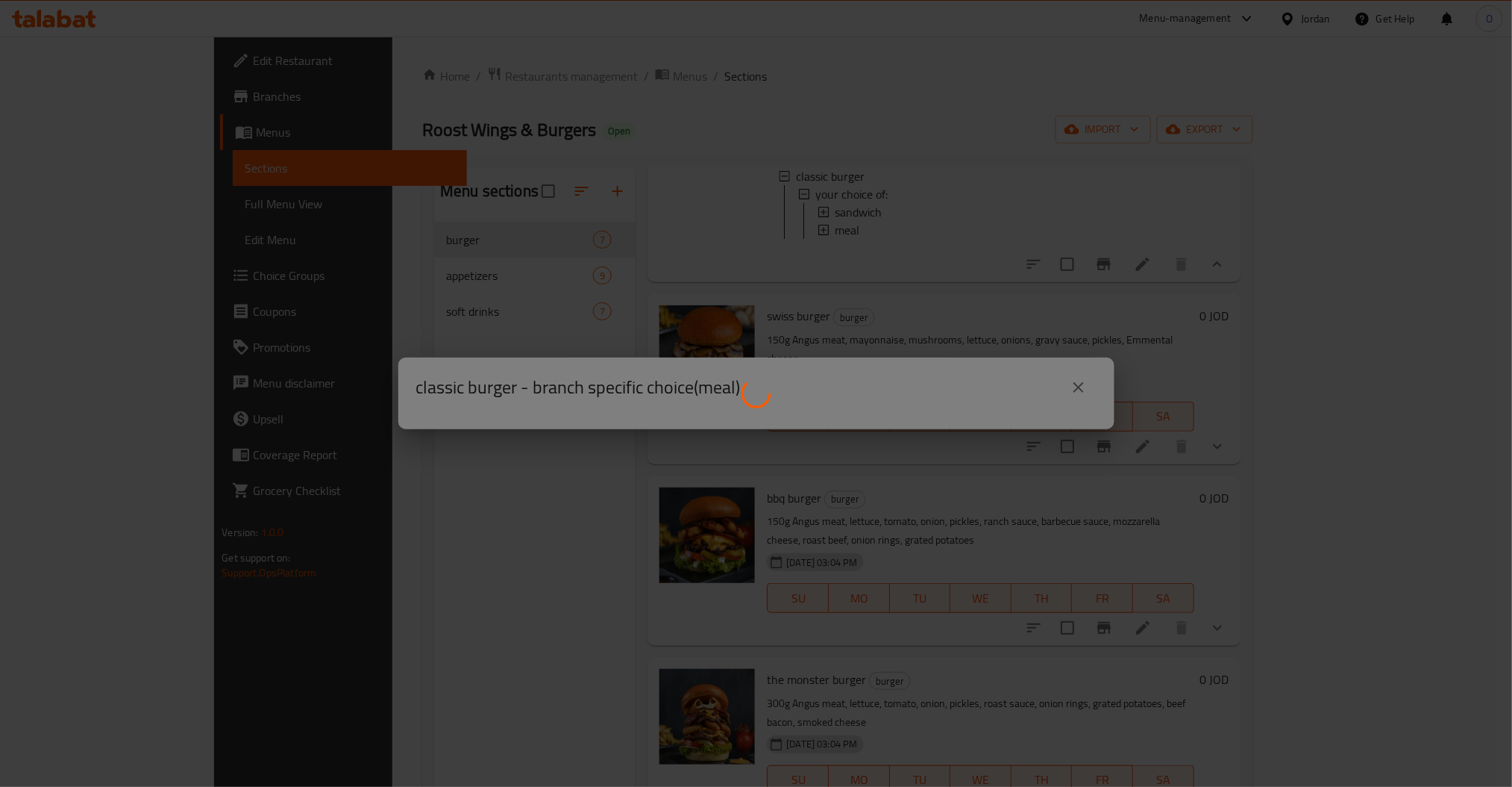
scroll to position [0, 0]
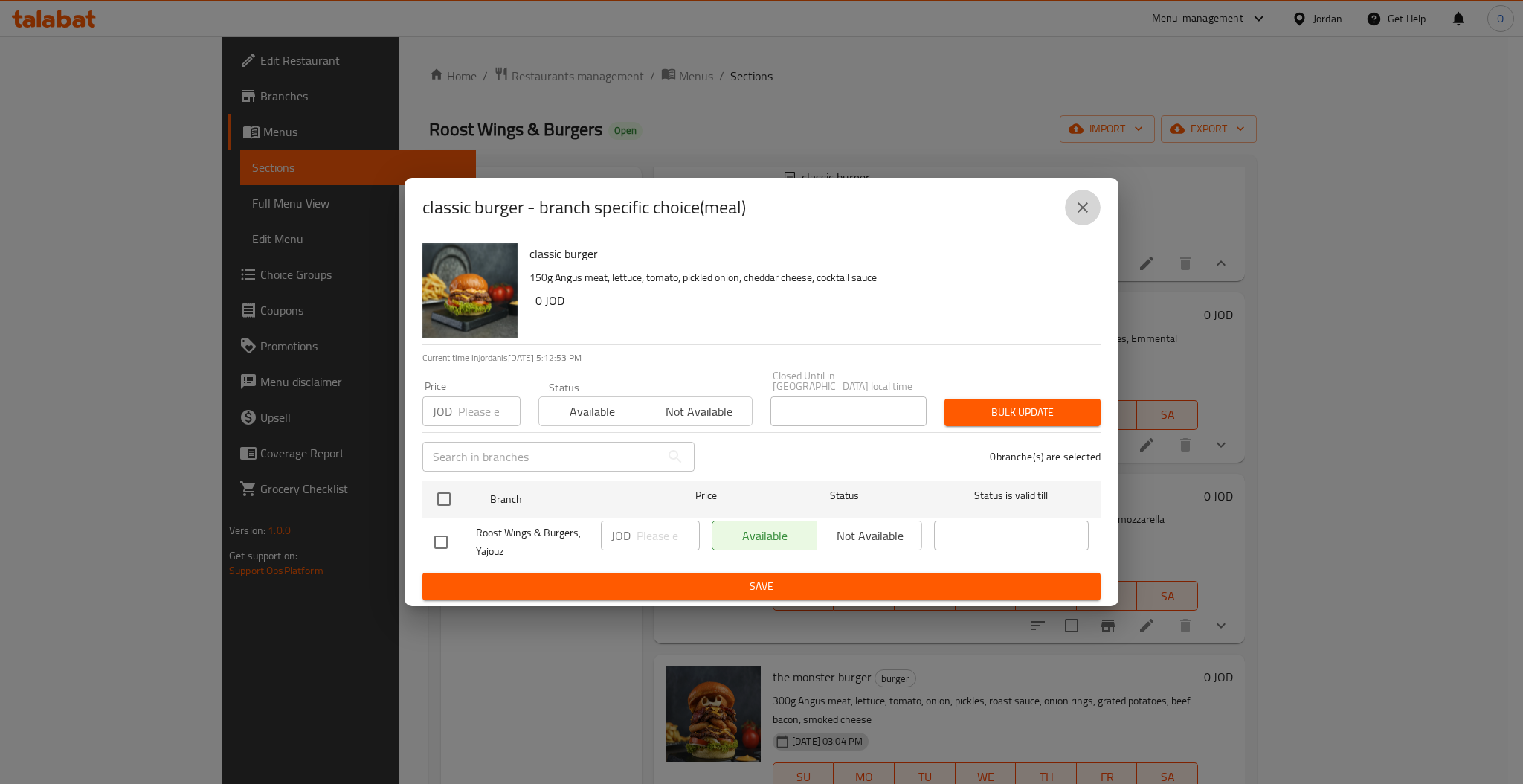
click at [1087, 206] on icon "close" at bounding box center [1082, 207] width 18 height 18
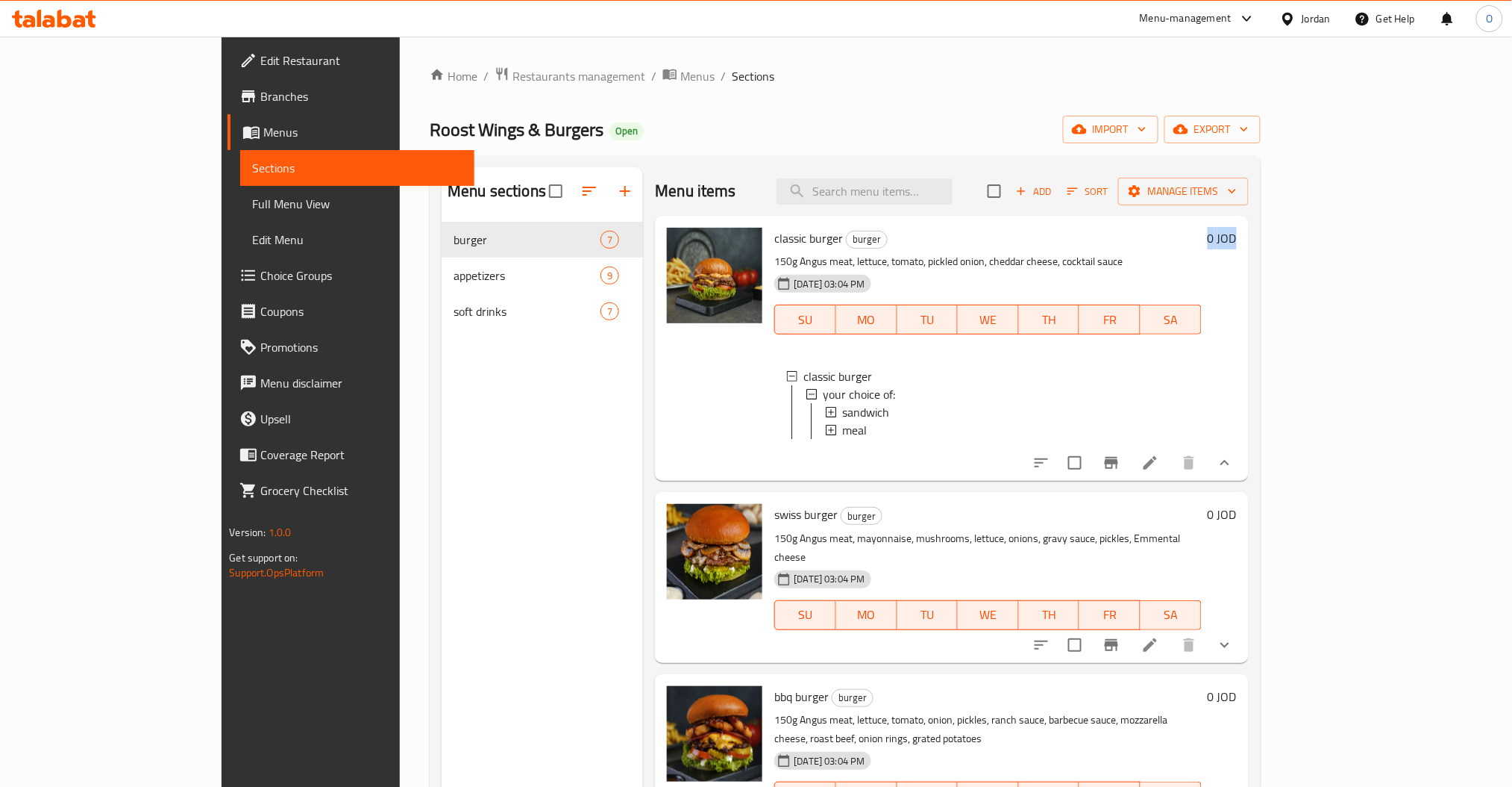
drag, startPoint x: 1418, startPoint y: 317, endPoint x: 1367, endPoint y: 42, distance: 279.7
click at [1248, 349] on div "classic burger burger 150g Angus meat, lettuce, tomato, pickled onion, cheddar …" at bounding box center [951, 348] width 593 height 265
click at [1172, 476] on li at bounding box center [1151, 463] width 42 height 26
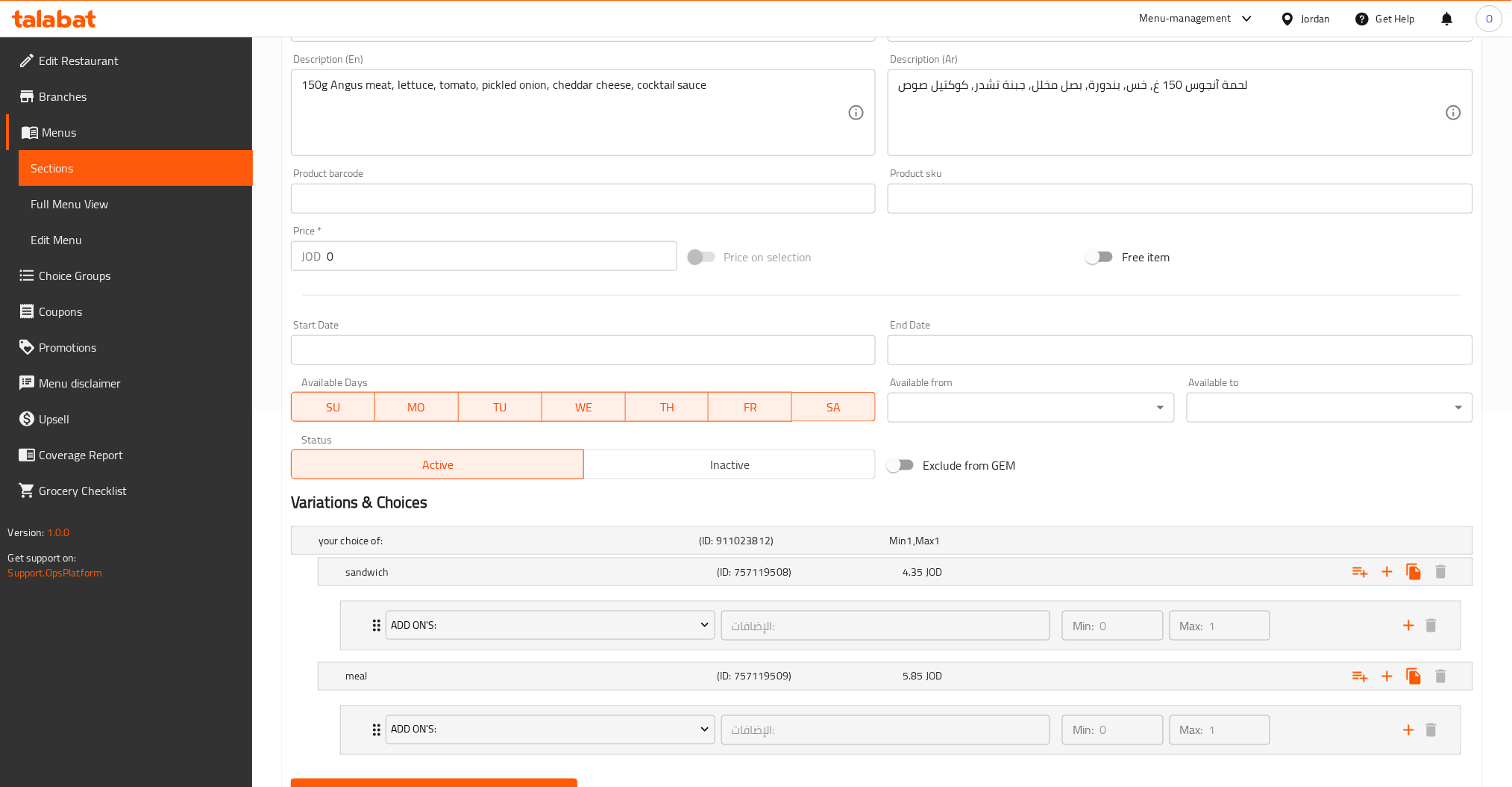
scroll to position [398, 0]
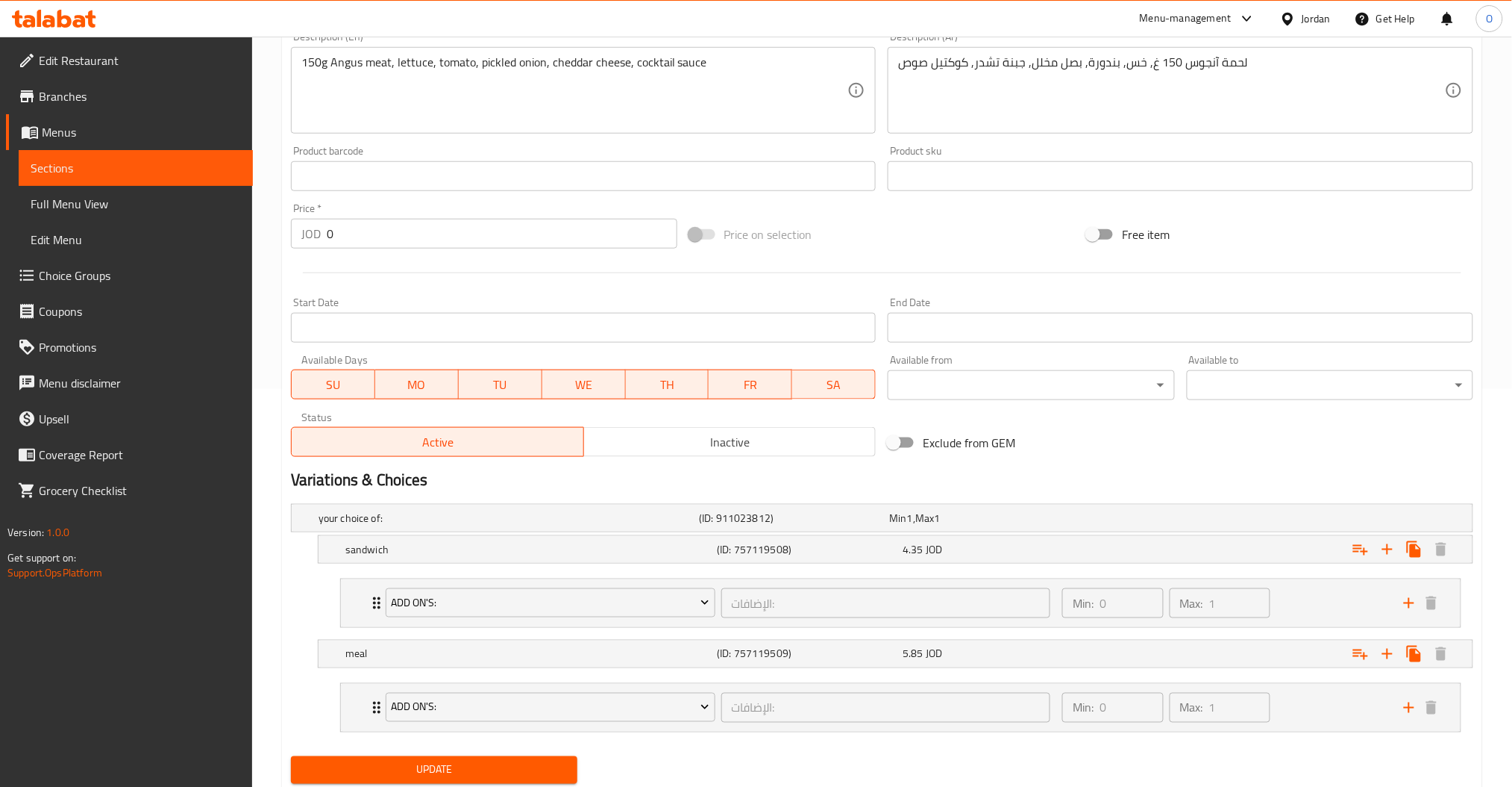
click at [180, 174] on span "Sections" at bounding box center [135, 167] width 210 height 18
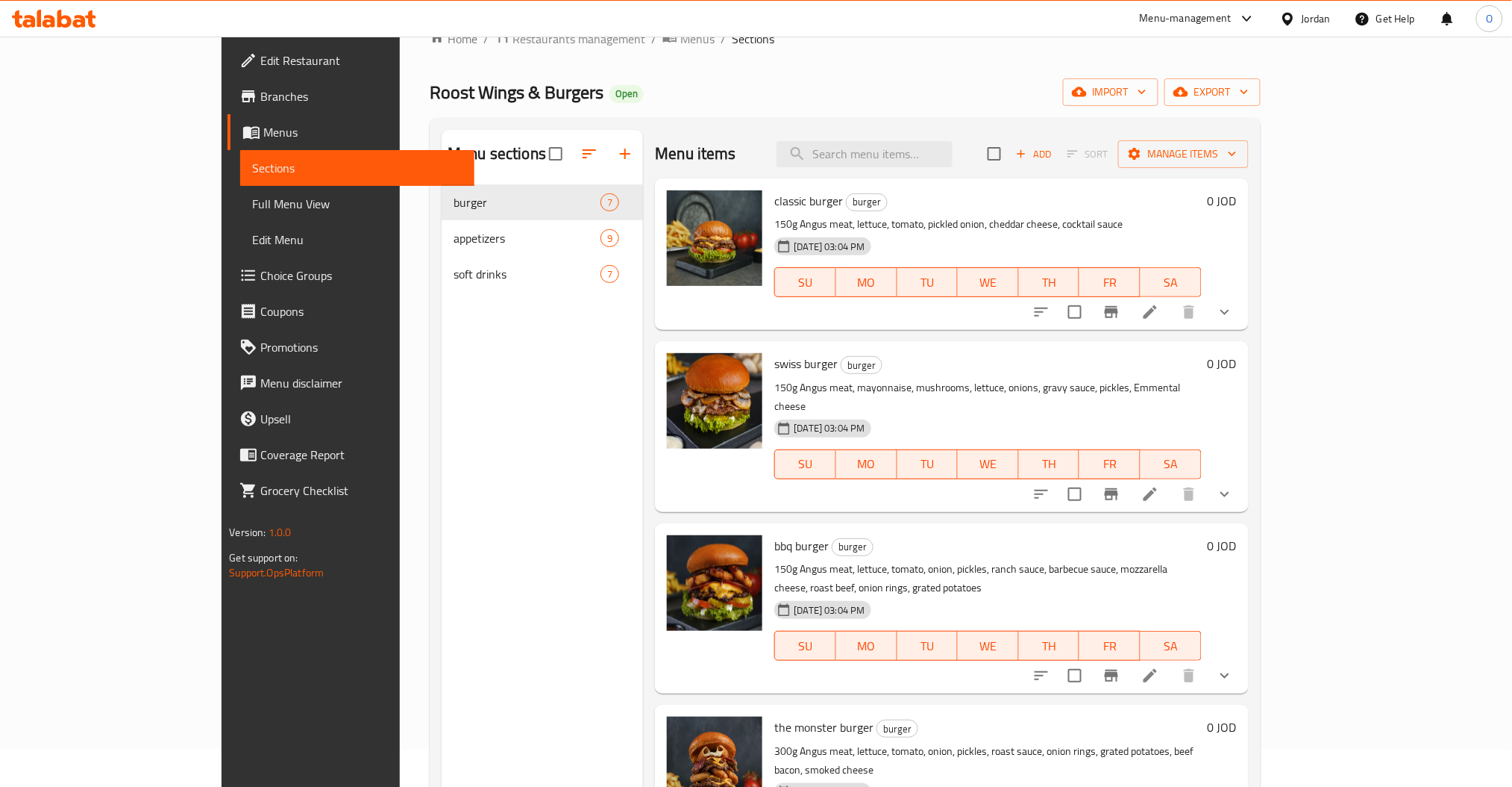
scroll to position [9, 0]
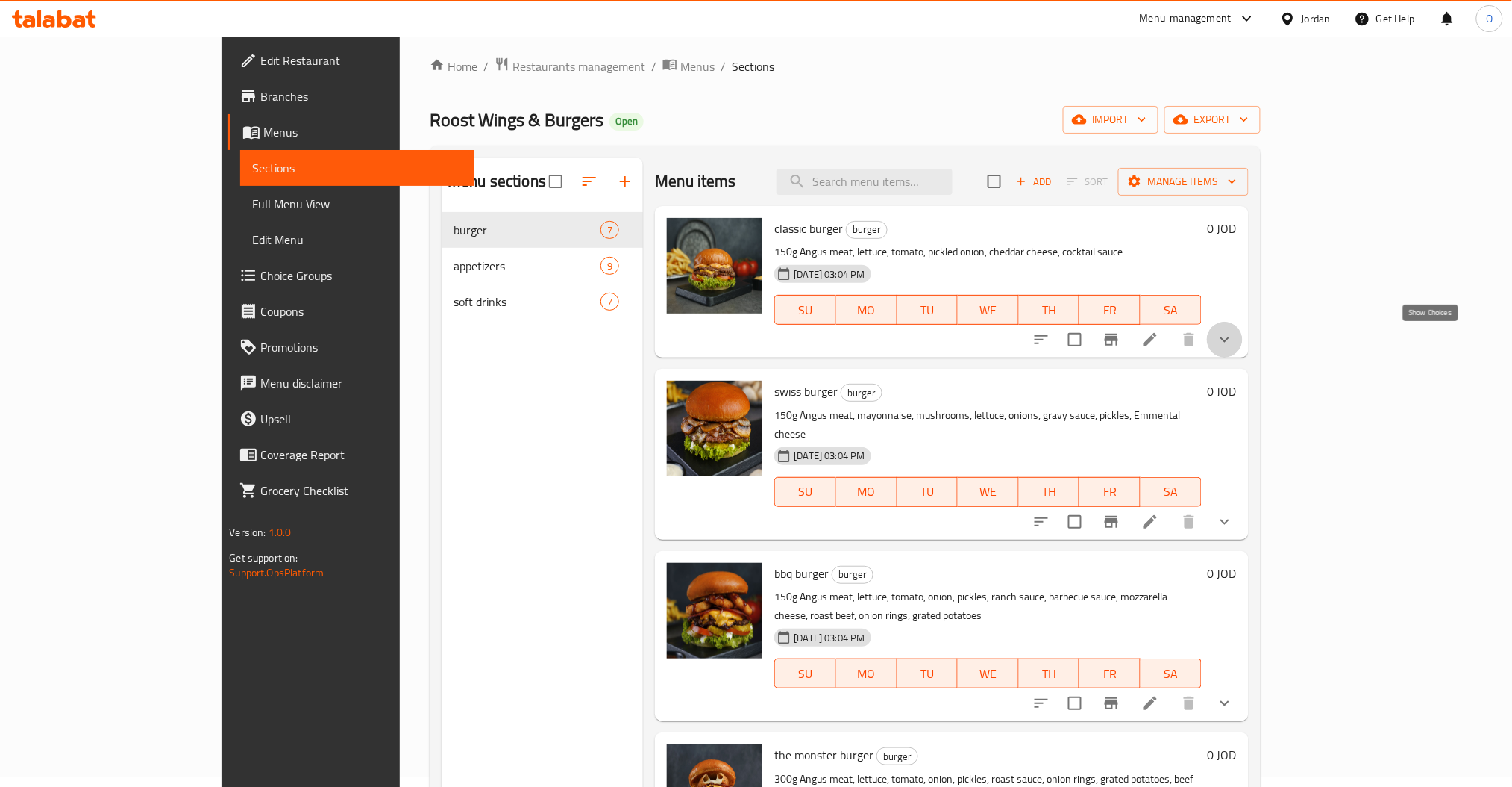
click at [1234, 347] on icon "show more" at bounding box center [1225, 340] width 18 height 18
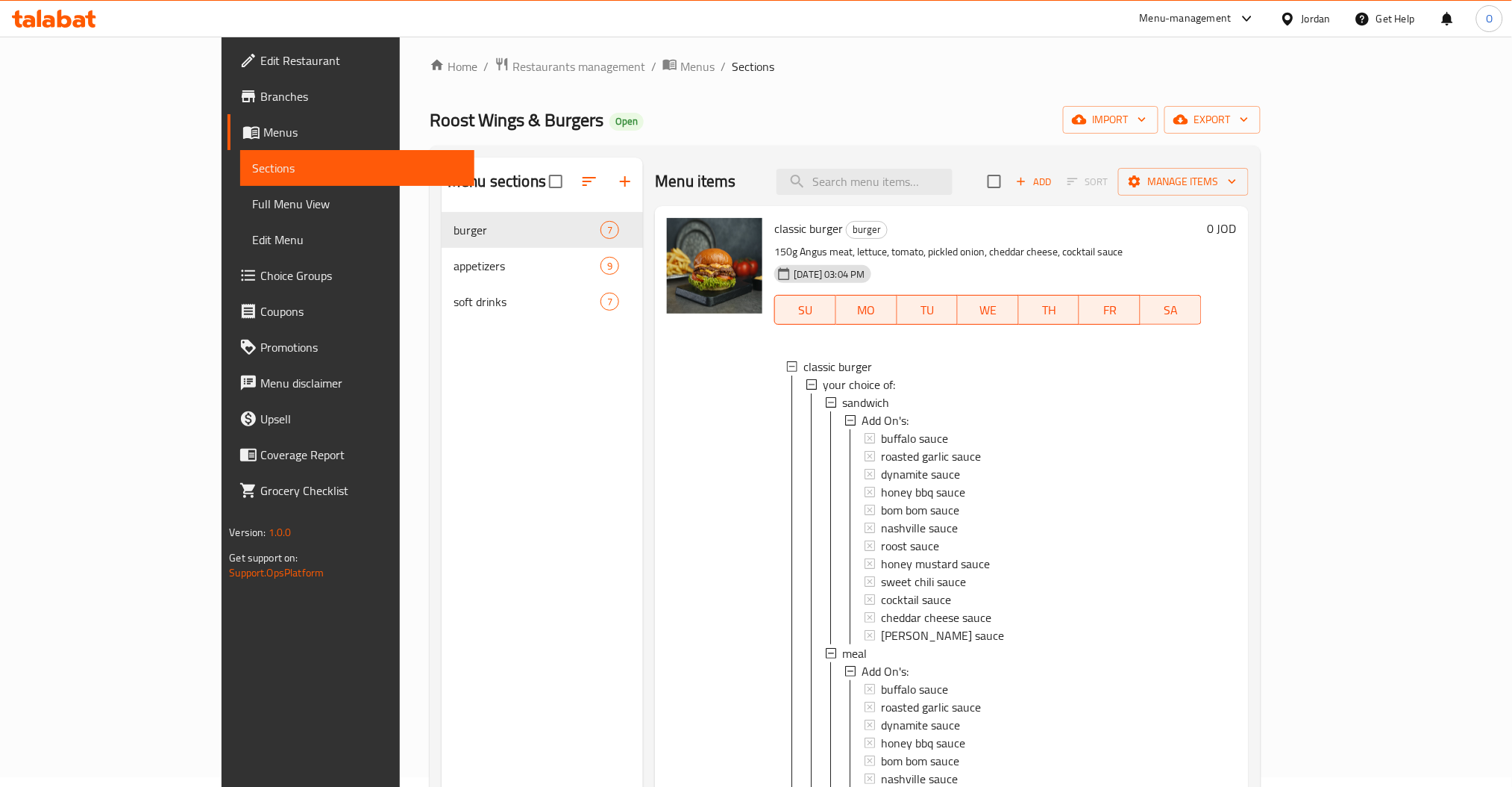
scroll to position [2, 0]
click at [843, 397] on span "sandwich" at bounding box center [866, 400] width 47 height 18
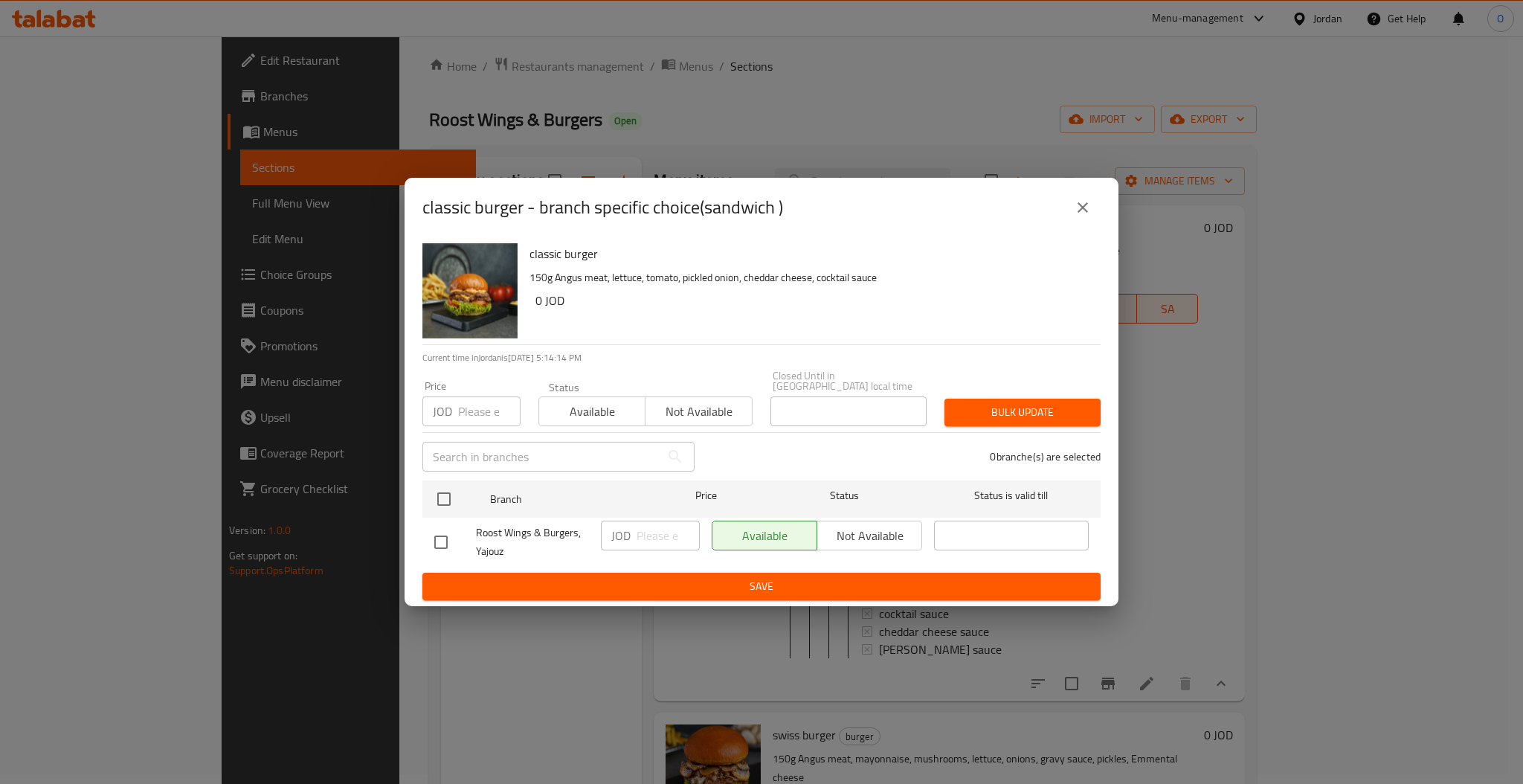
click at [476, 384] on div "Price JOD Price" at bounding box center [471, 403] width 98 height 45
click at [474, 397] on input "number" at bounding box center [489, 412] width 62 height 30
type input "4.35"
click at [442, 527] on input "checkbox" at bounding box center [440, 542] width 31 height 31
checkbox input "true"
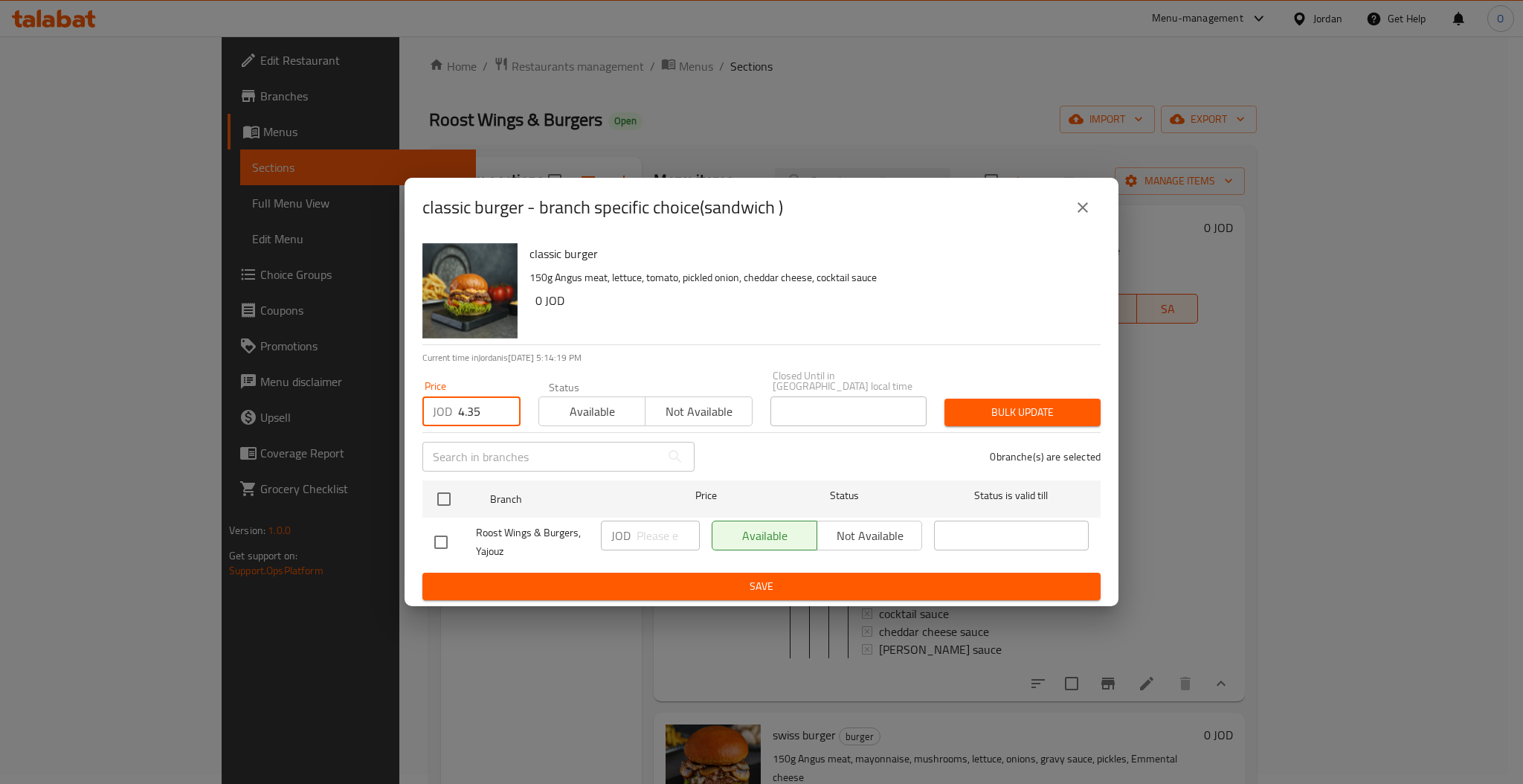
checkbox input "true"
click at [1020, 409] on span "Bulk update" at bounding box center [1023, 413] width 132 height 19
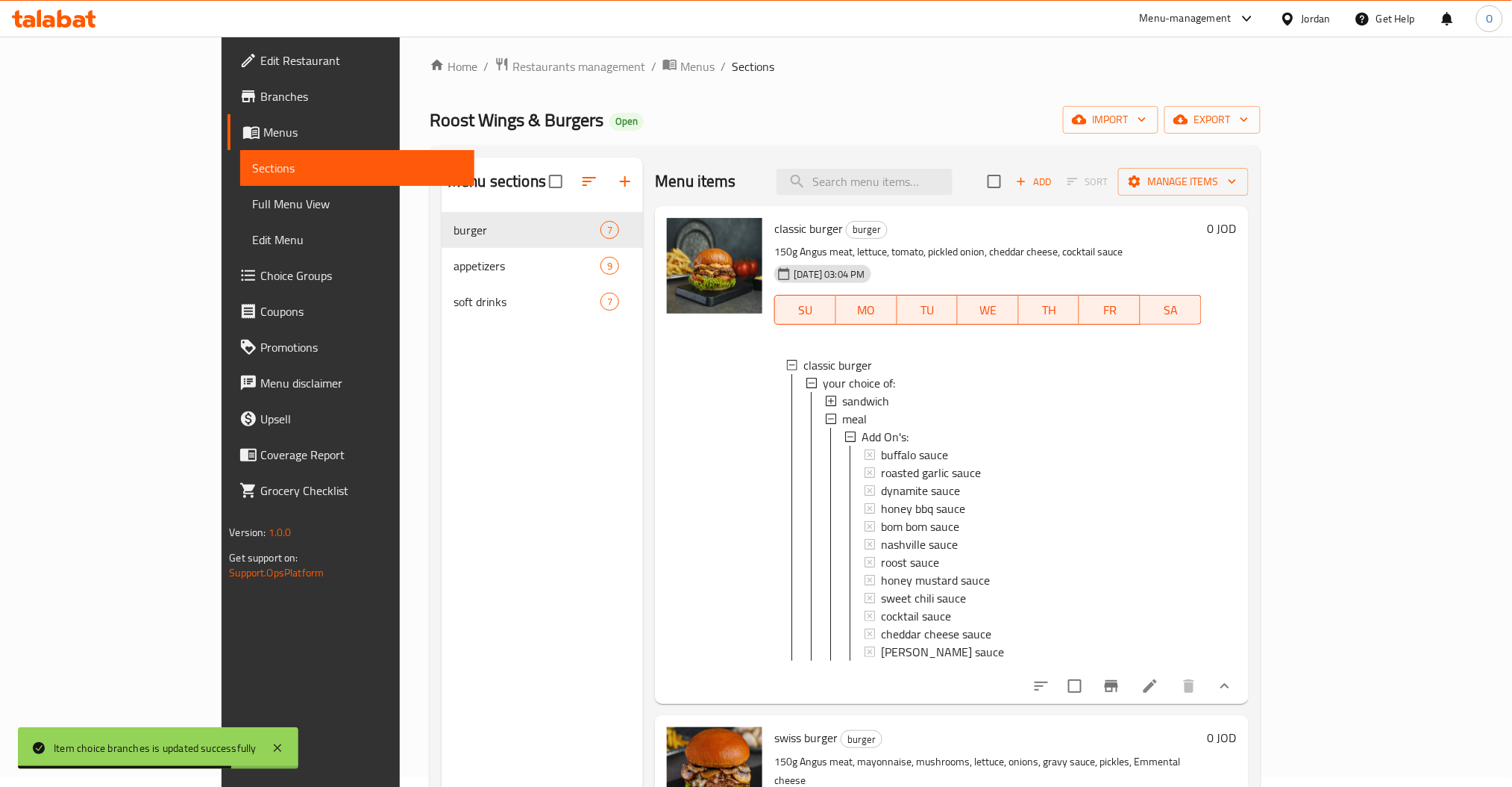
click at [1159, 695] on icon at bounding box center [1150, 686] width 18 height 18
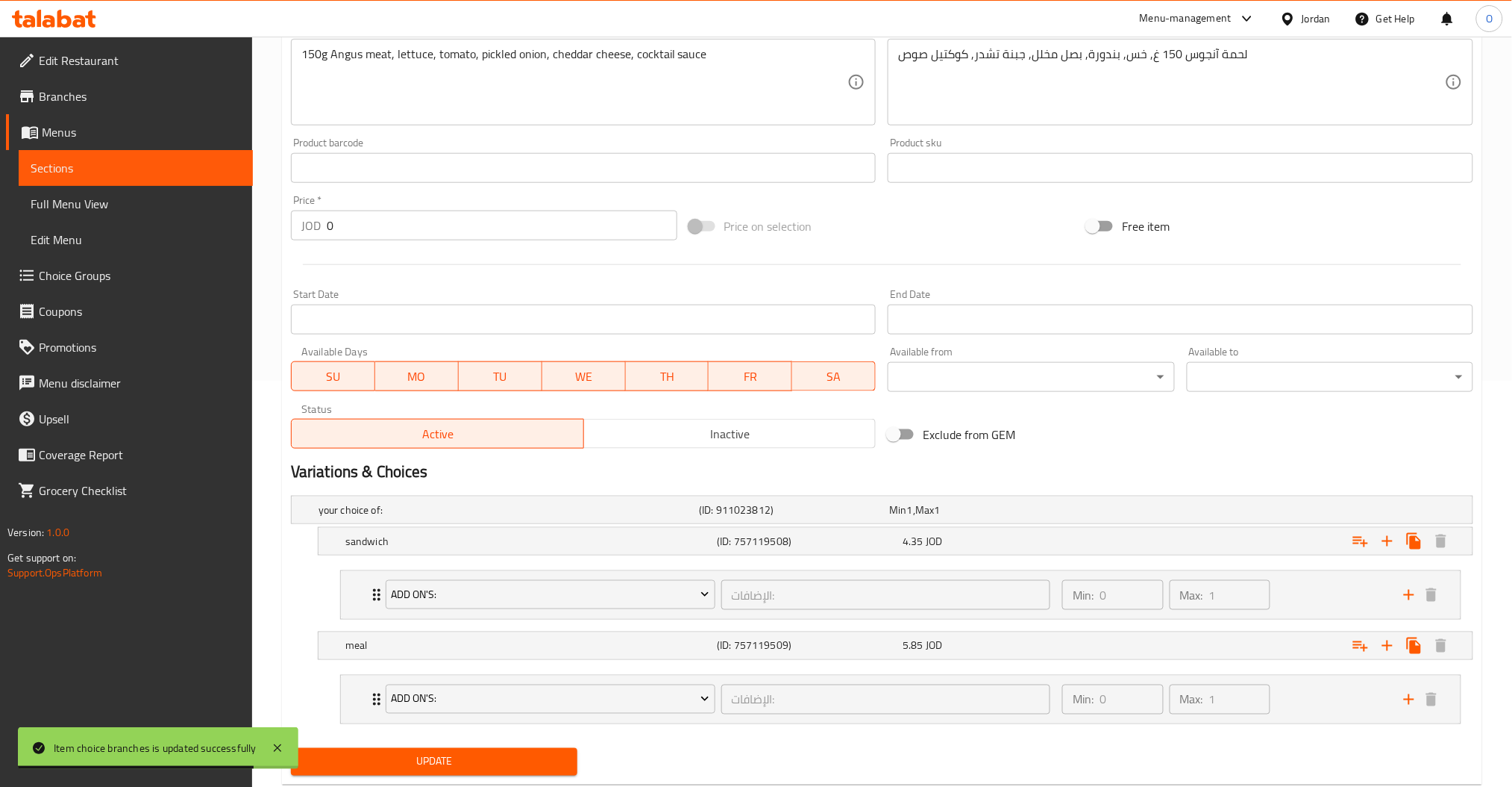
scroll to position [446, 0]
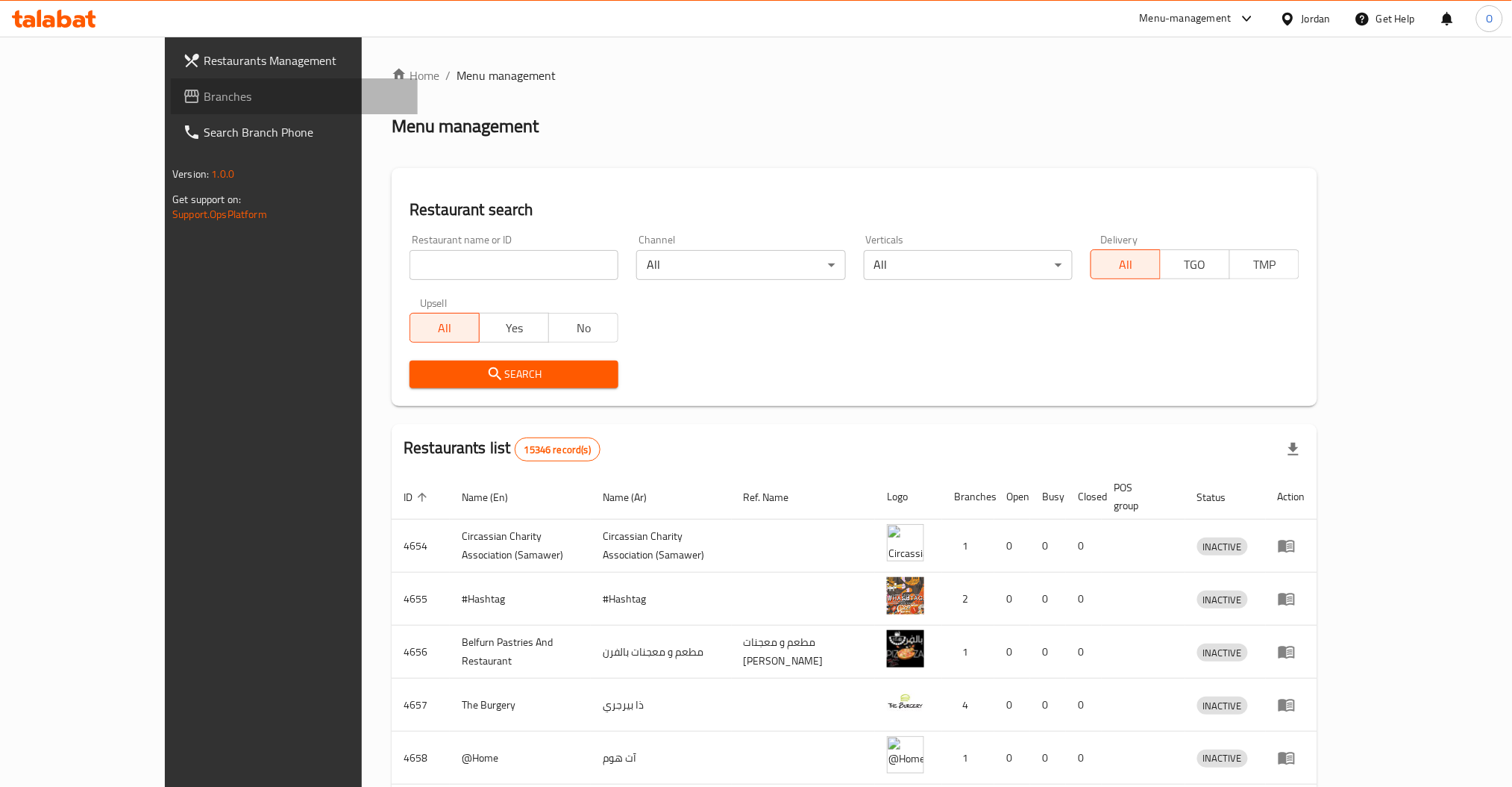
click at [203, 100] on span "Branches" at bounding box center [304, 96] width 202 height 18
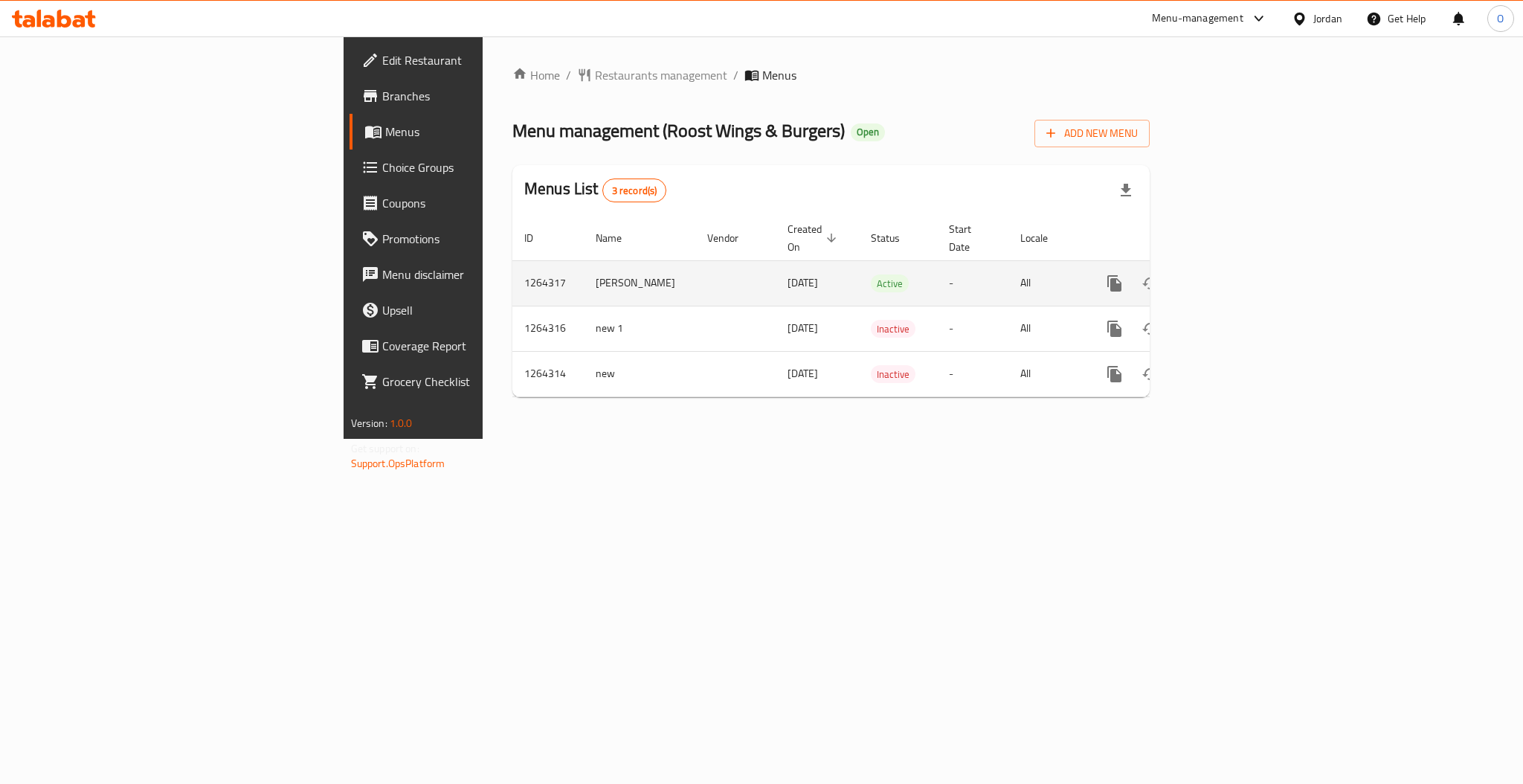
click at [1231, 274] on icon "enhanced table" at bounding box center [1221, 283] width 18 height 18
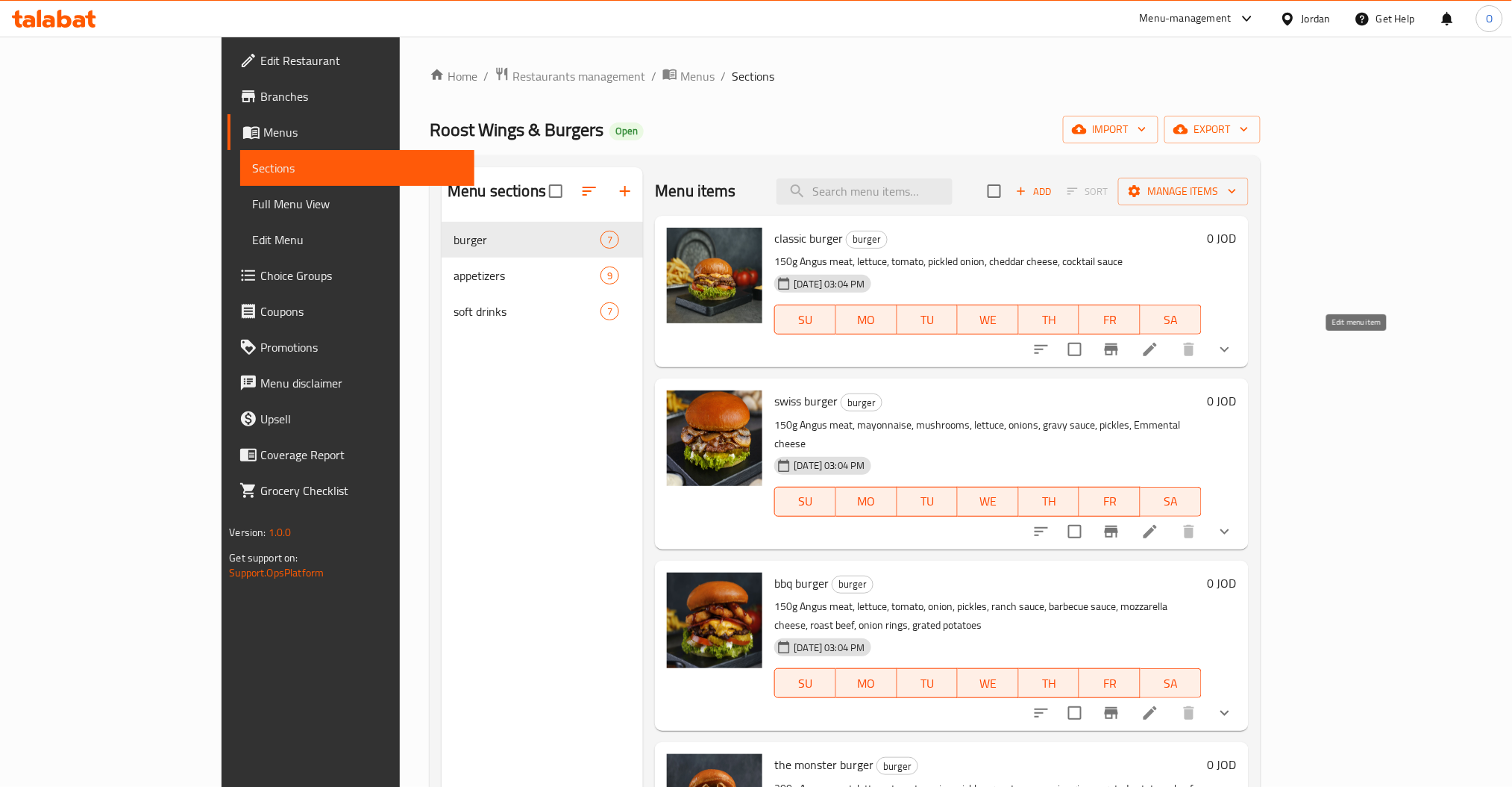
click at [1159, 358] on icon at bounding box center [1150, 349] width 18 height 18
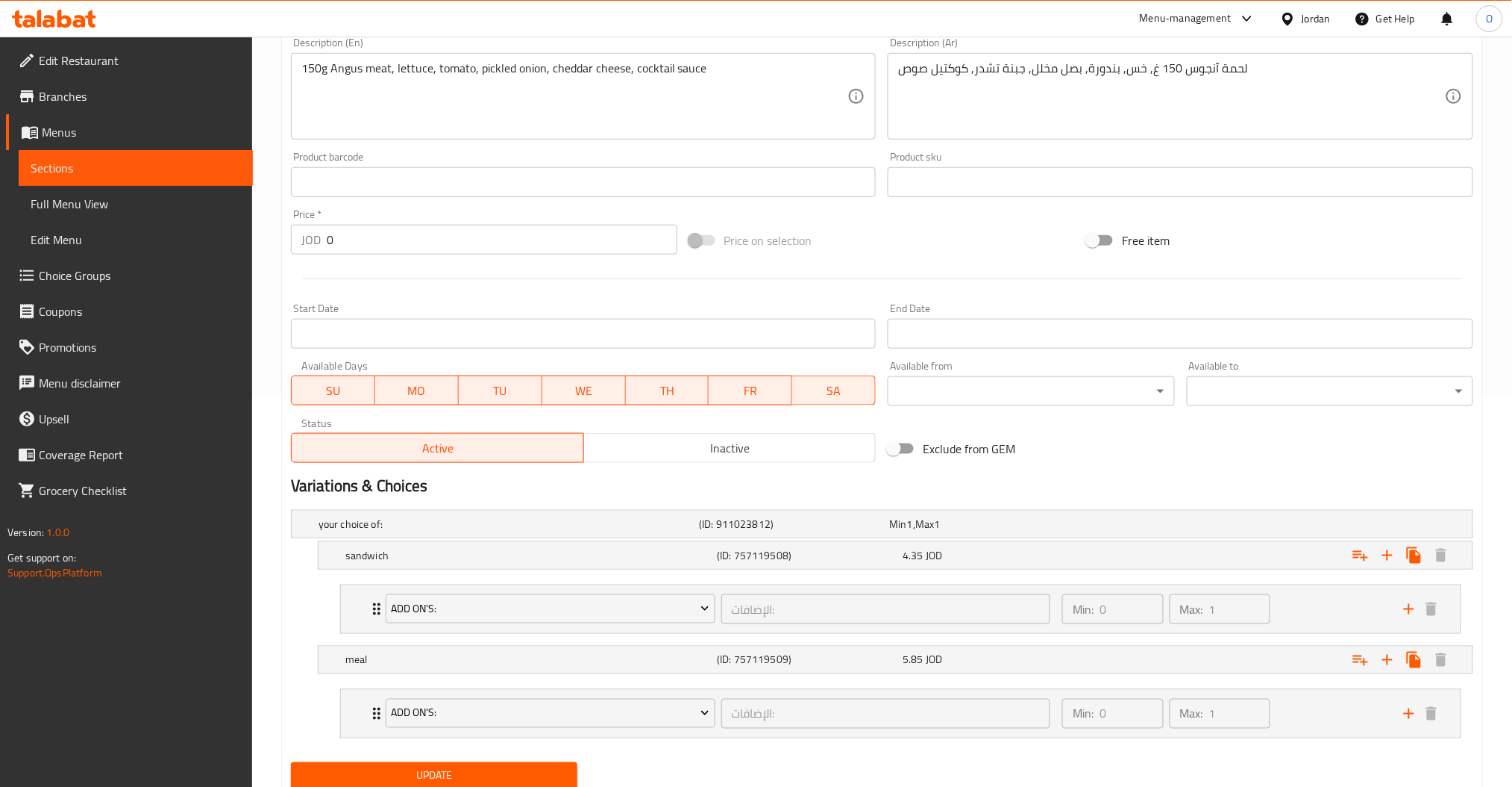
scroll to position [438, 0]
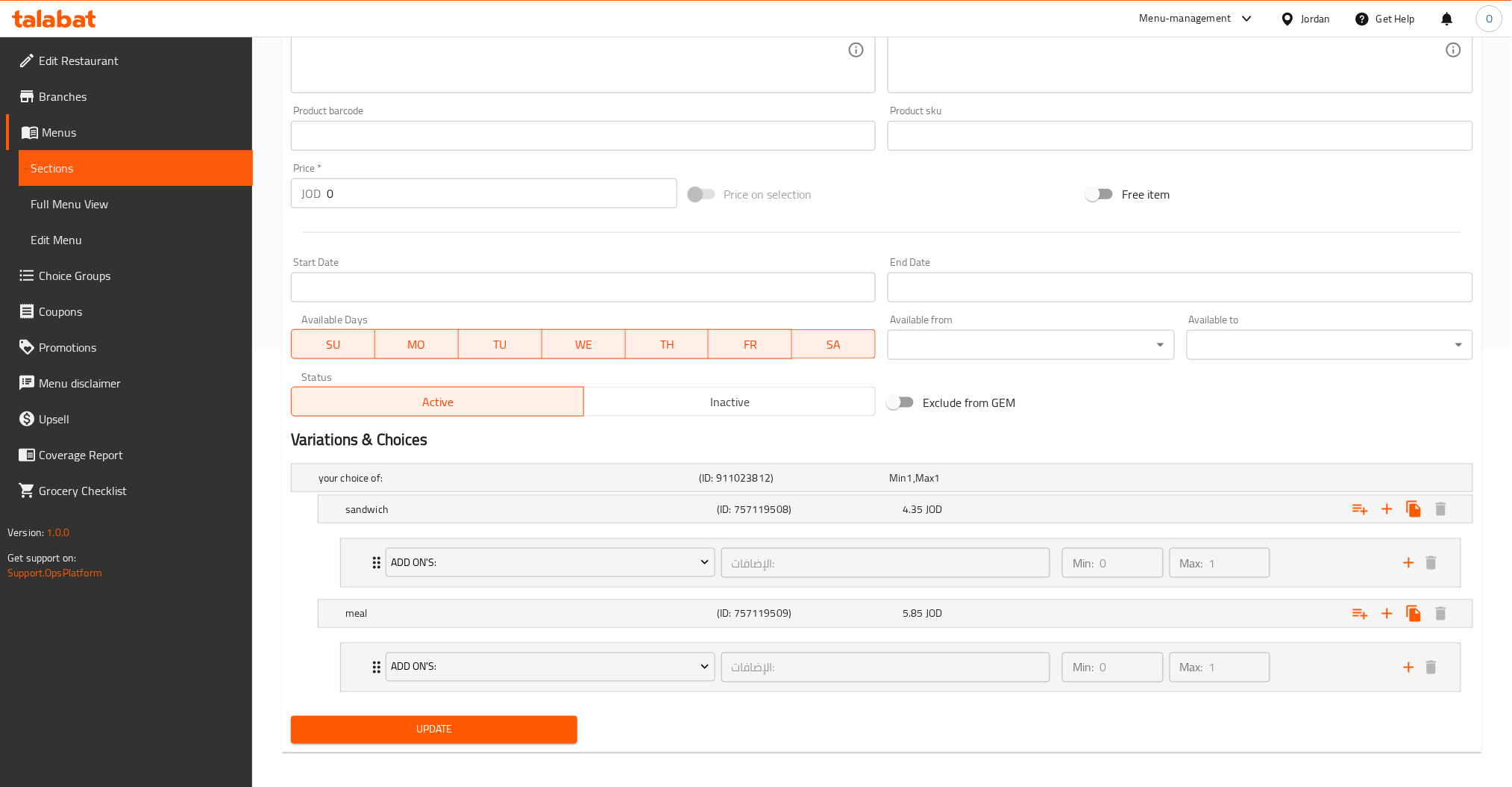
click at [133, 165] on span "Sections" at bounding box center [135, 167] width 210 height 18
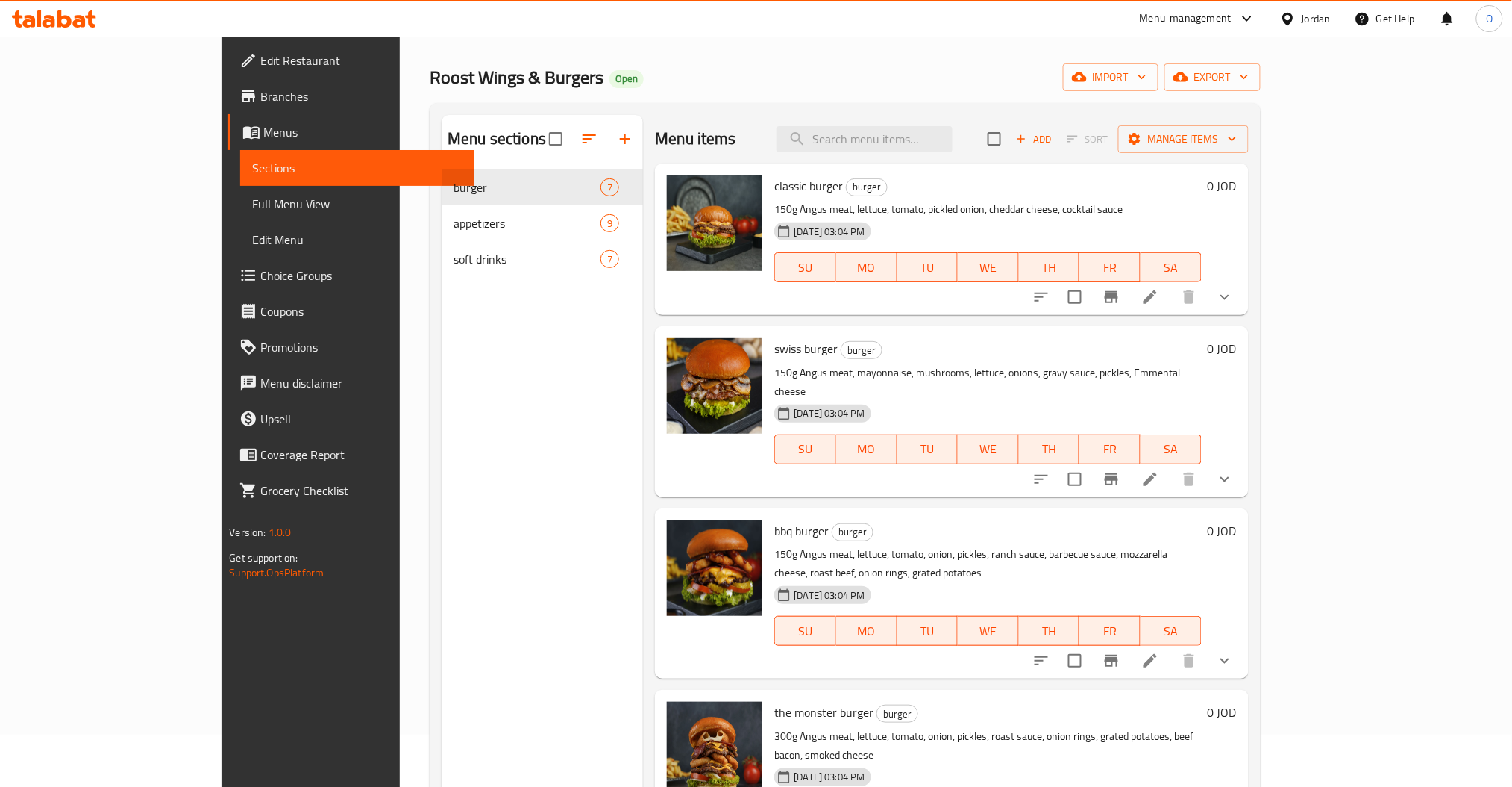
scroll to position [50, 0]
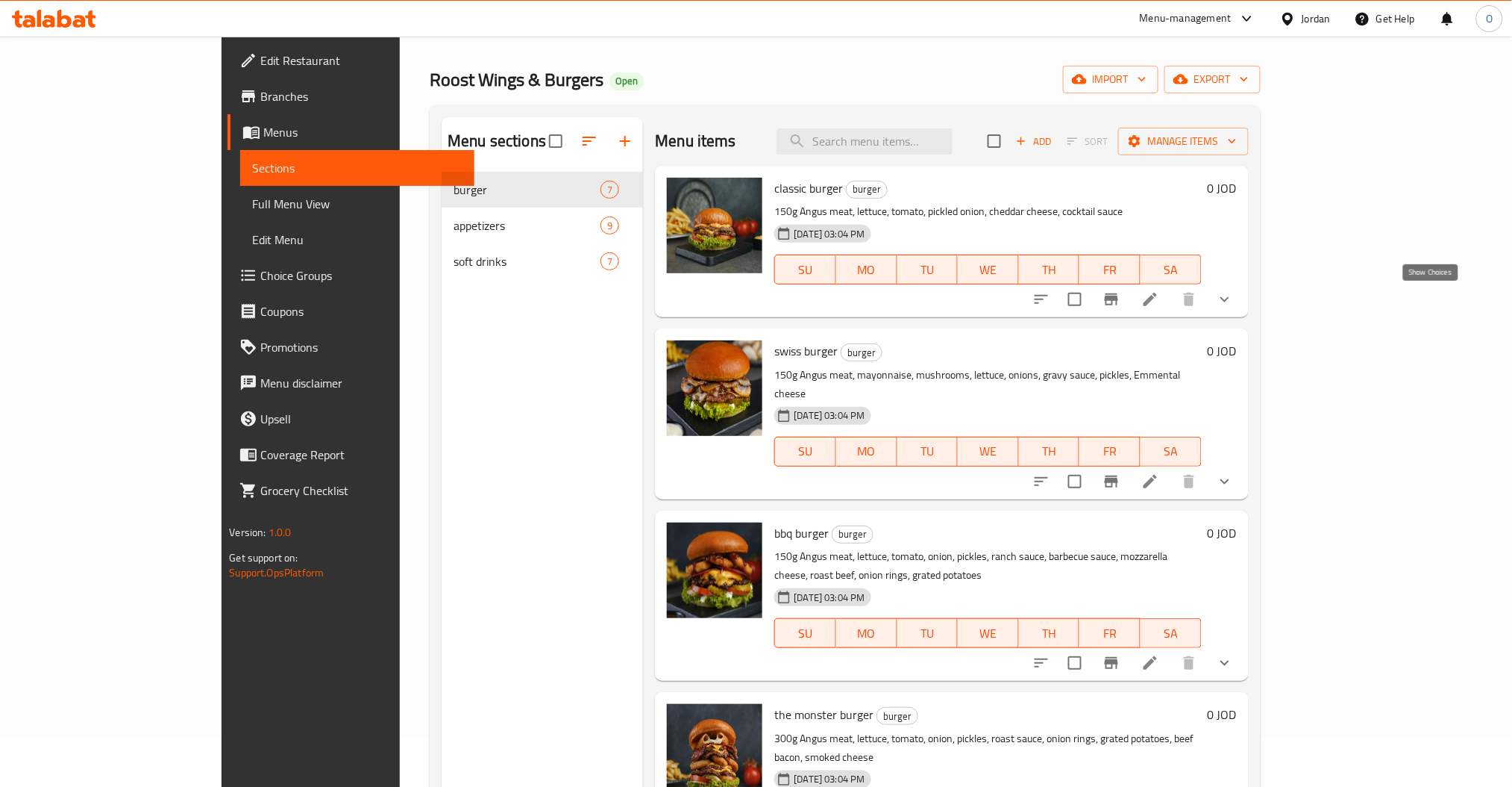
click at [1234, 305] on icon "show more" at bounding box center [1225, 299] width 18 height 18
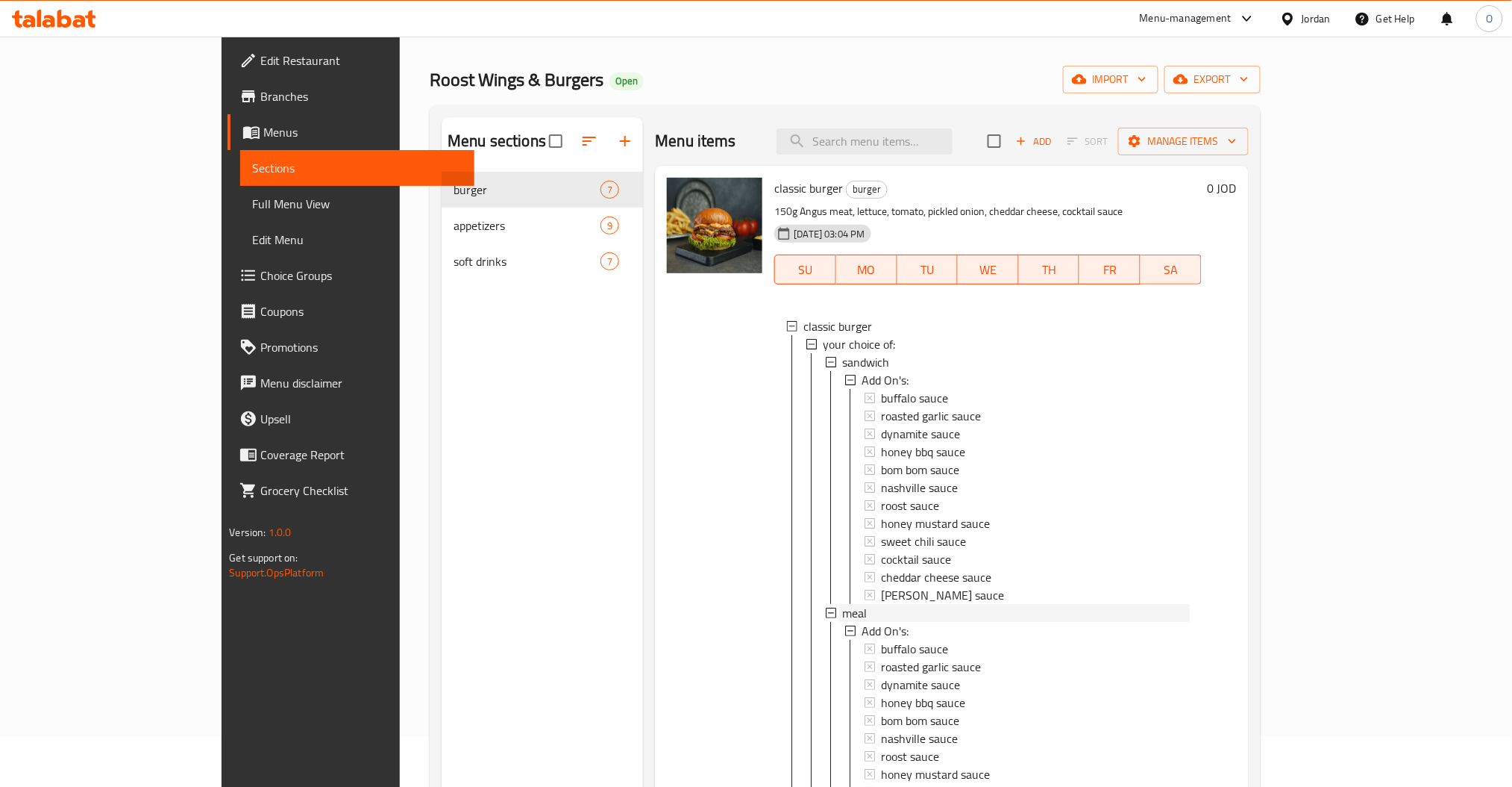
click at [843, 610] on div "meal" at bounding box center [1016, 612] width 347 height 18
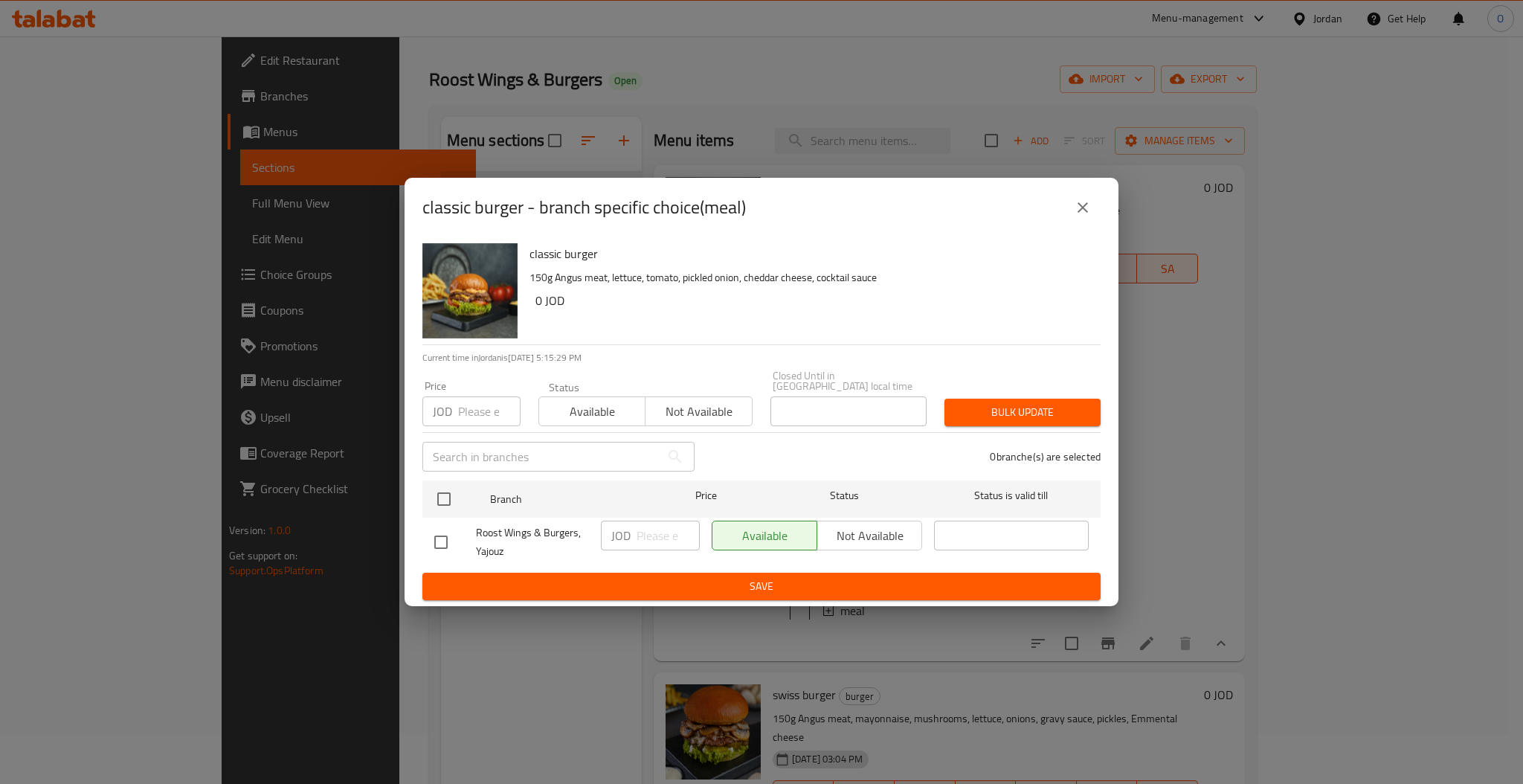
click at [470, 397] on input "number" at bounding box center [489, 412] width 62 height 30
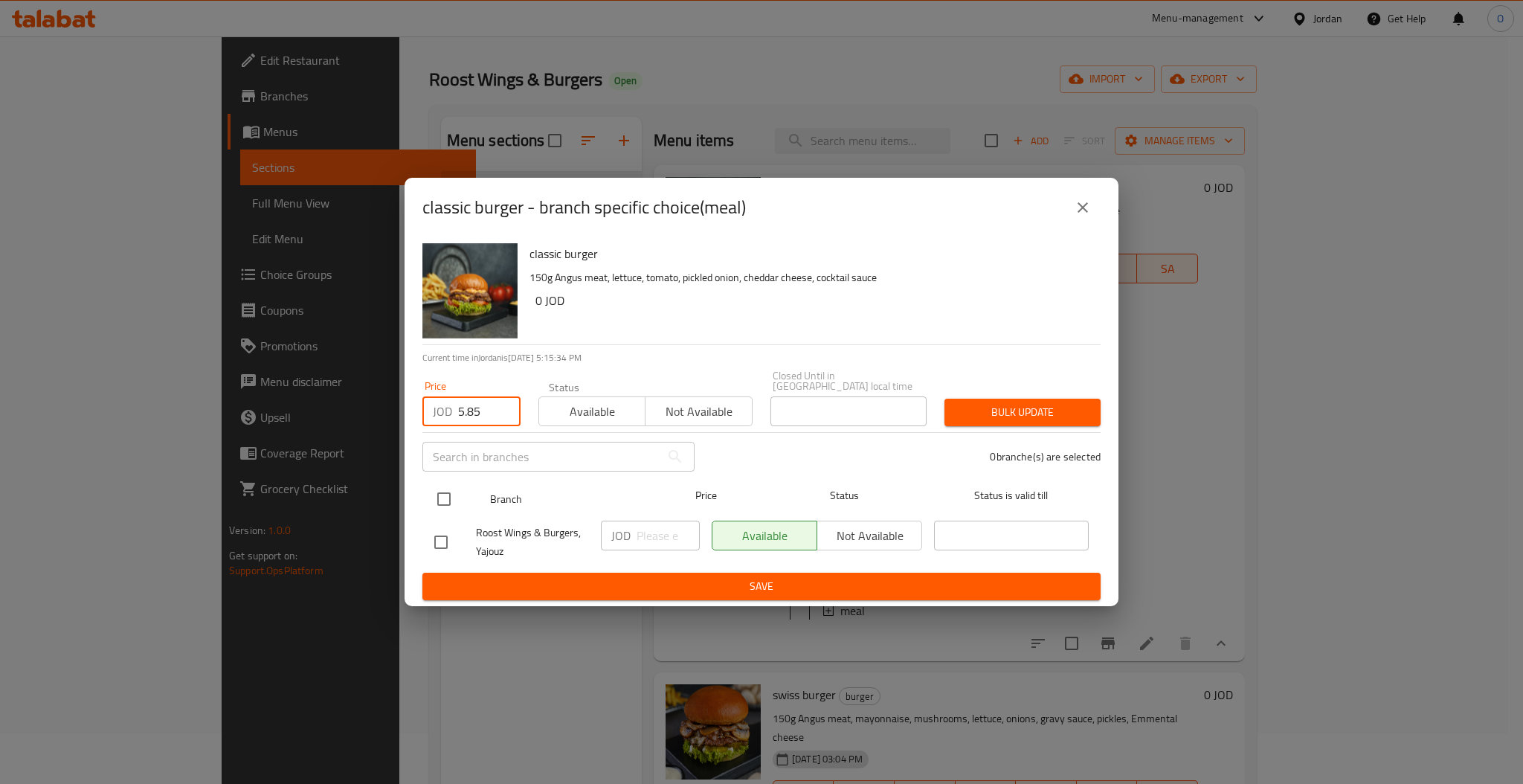
type input "5.85"
click at [449, 495] on input "checkbox" at bounding box center [443, 498] width 31 height 31
checkbox input "true"
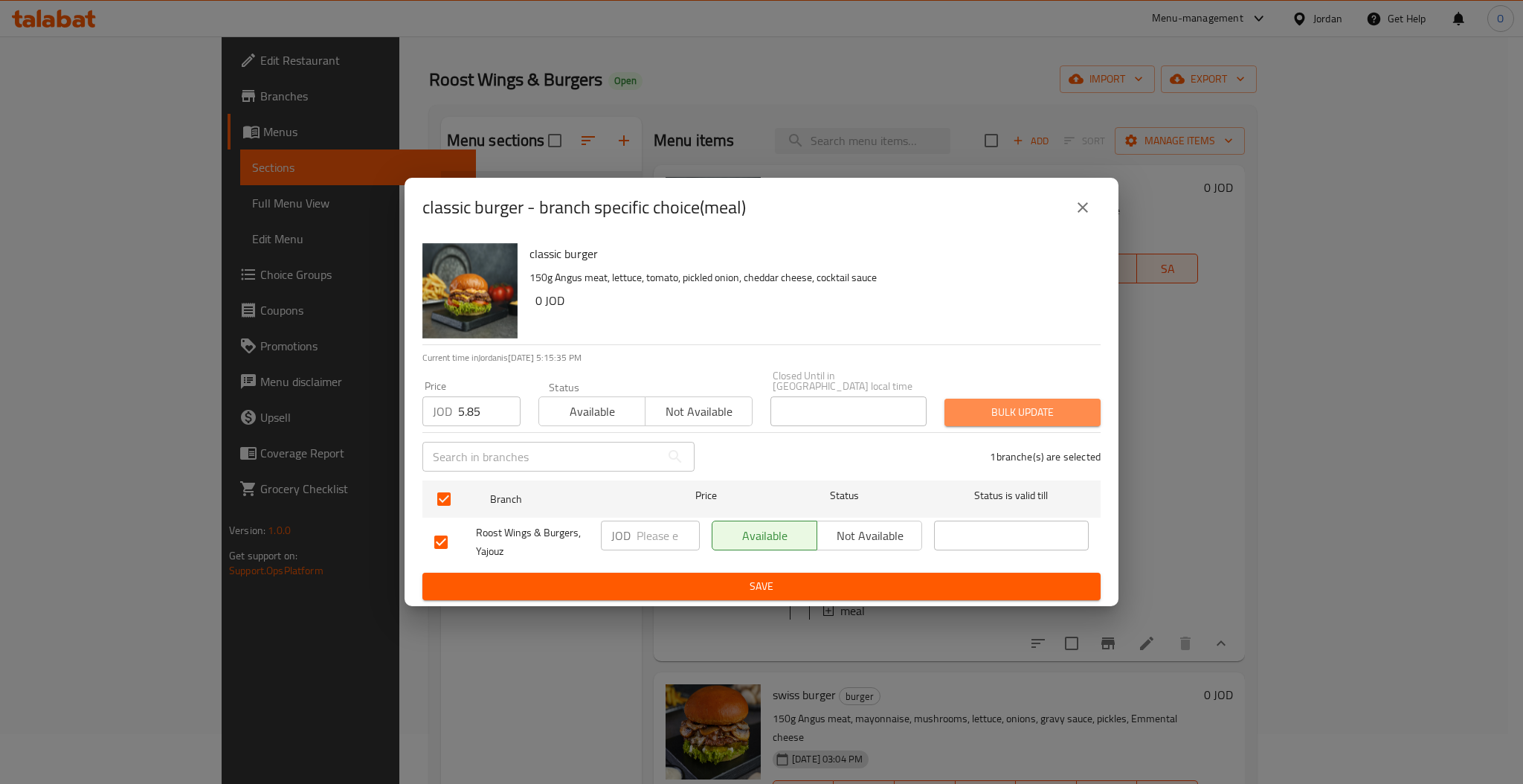
click at [1040, 412] on span "Bulk update" at bounding box center [1023, 413] width 132 height 19
